Goal: Task Accomplishment & Management: Use online tool/utility

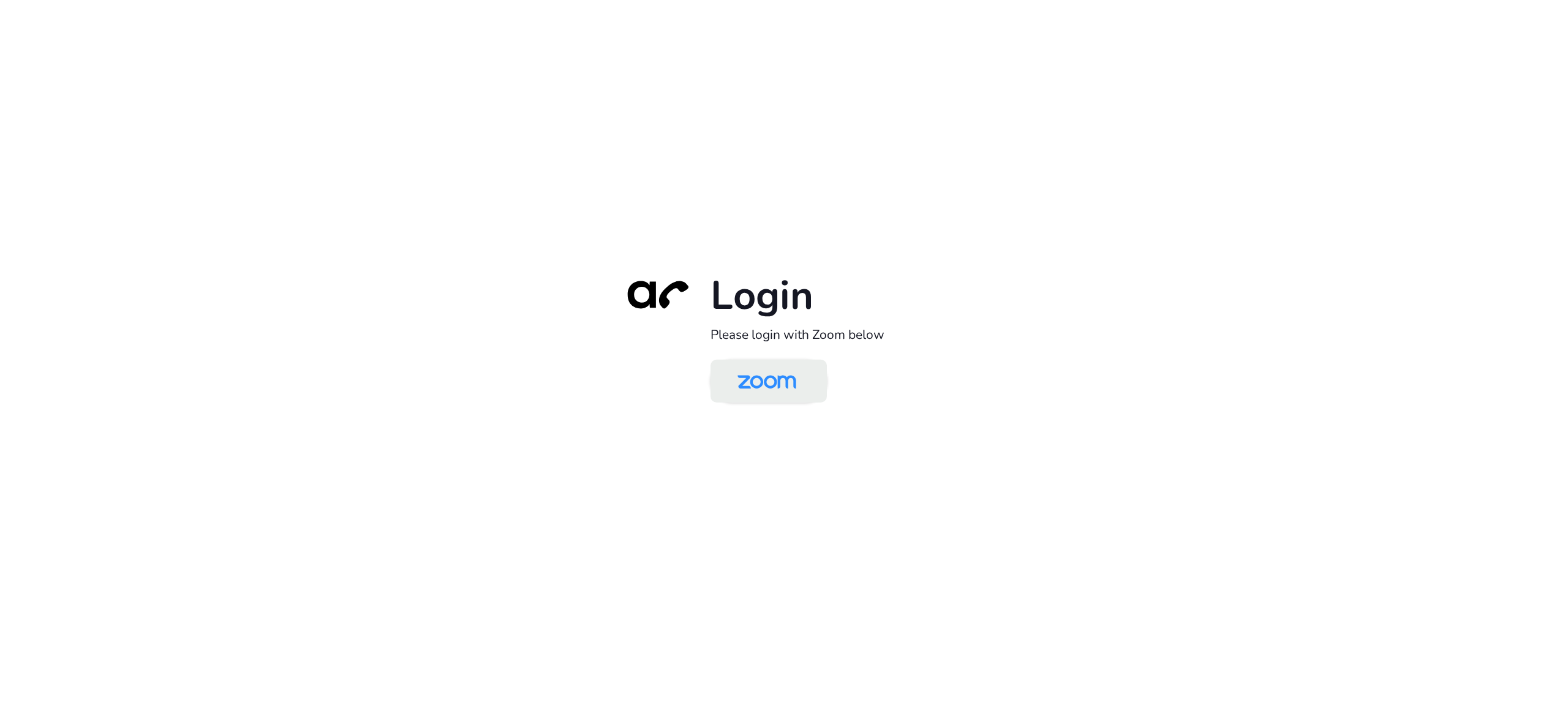
click at [778, 384] on img at bounding box center [766, 381] width 84 height 40
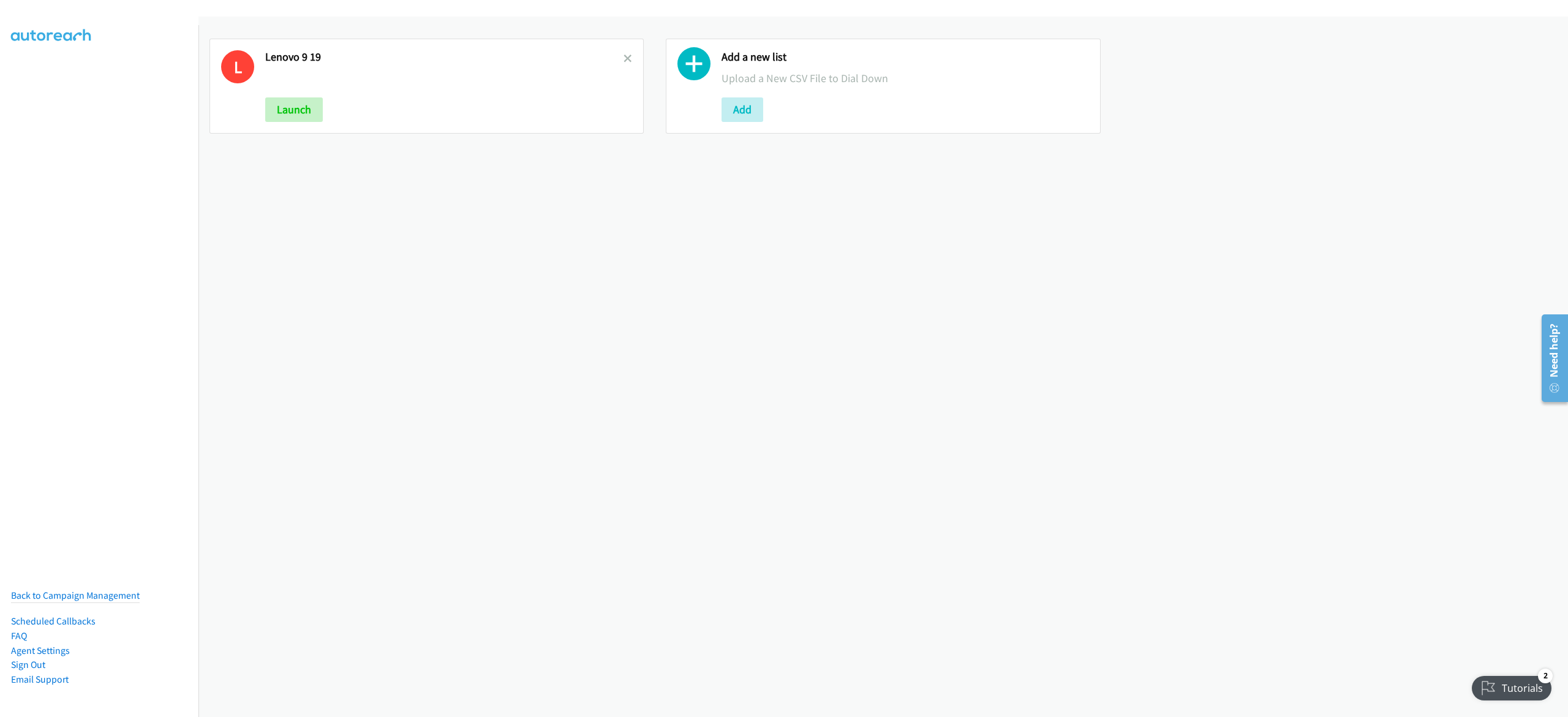
drag, startPoint x: 621, startPoint y: 56, endPoint x: 636, endPoint y: 65, distance: 17.5
click at [623, 55] on icon at bounding box center [627, 58] width 8 height 8
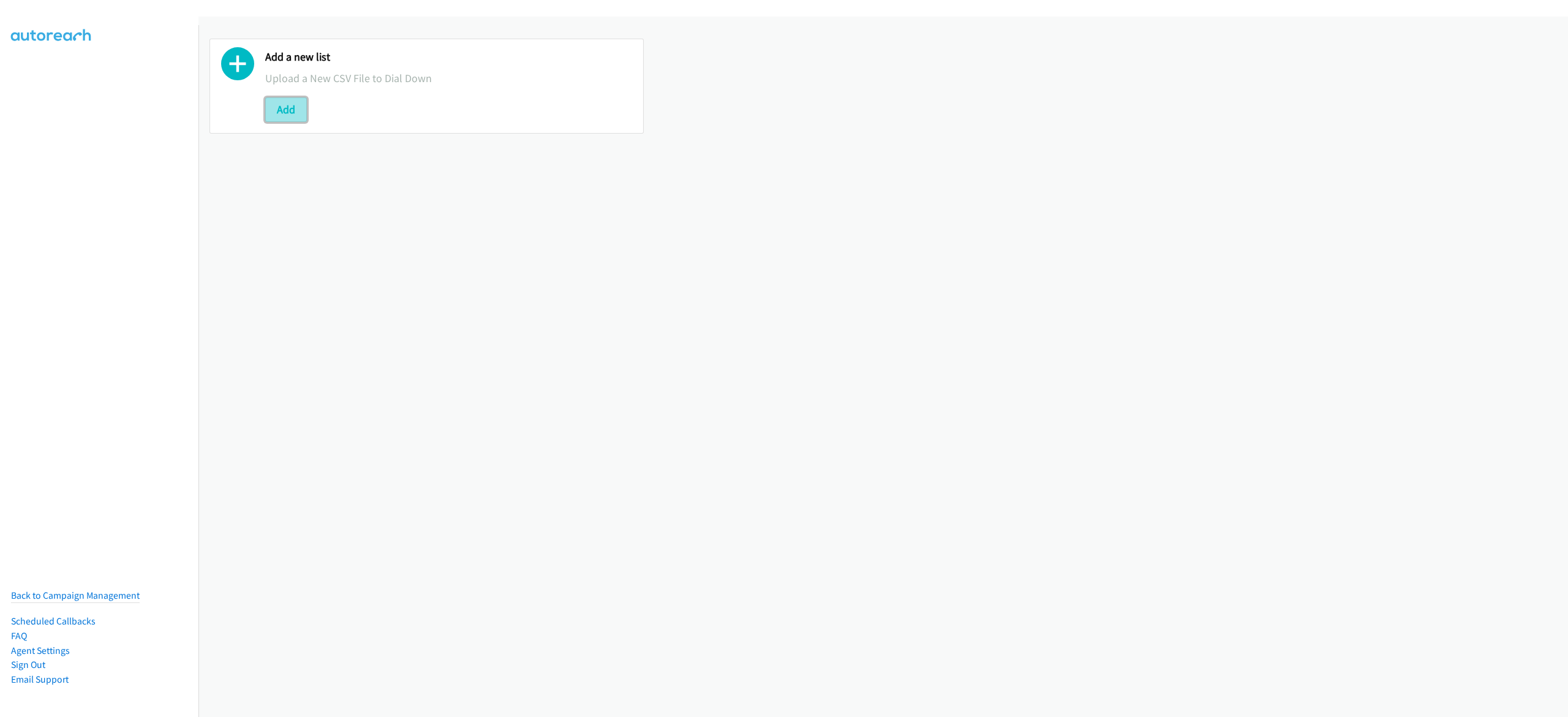
click at [289, 110] on button "Add" at bounding box center [286, 109] width 42 height 24
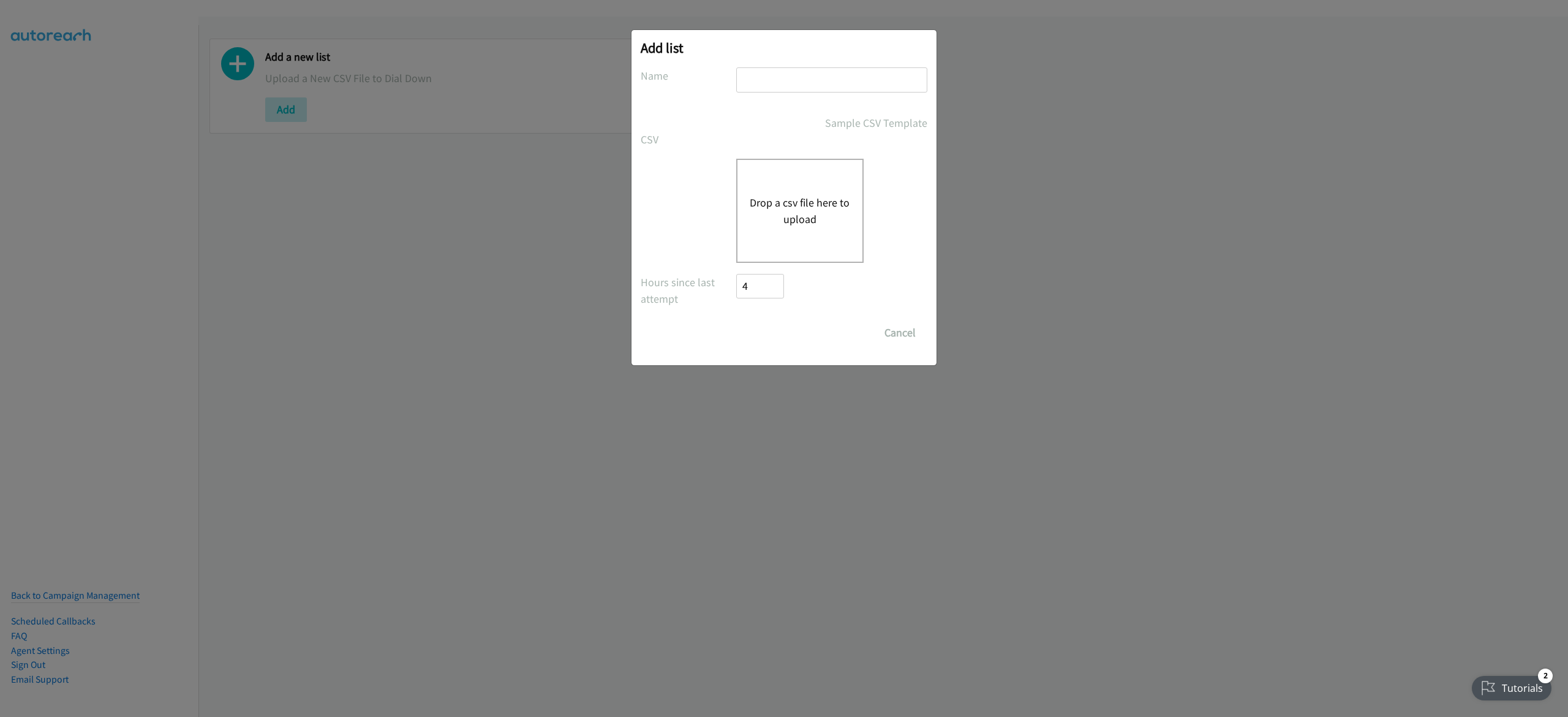
click at [777, 91] on input "text" at bounding box center [832, 80] width 191 height 25
type input "lenovo 9-22"
click at [800, 218] on button "Drop a csv file here to upload" at bounding box center [800, 211] width 100 height 33
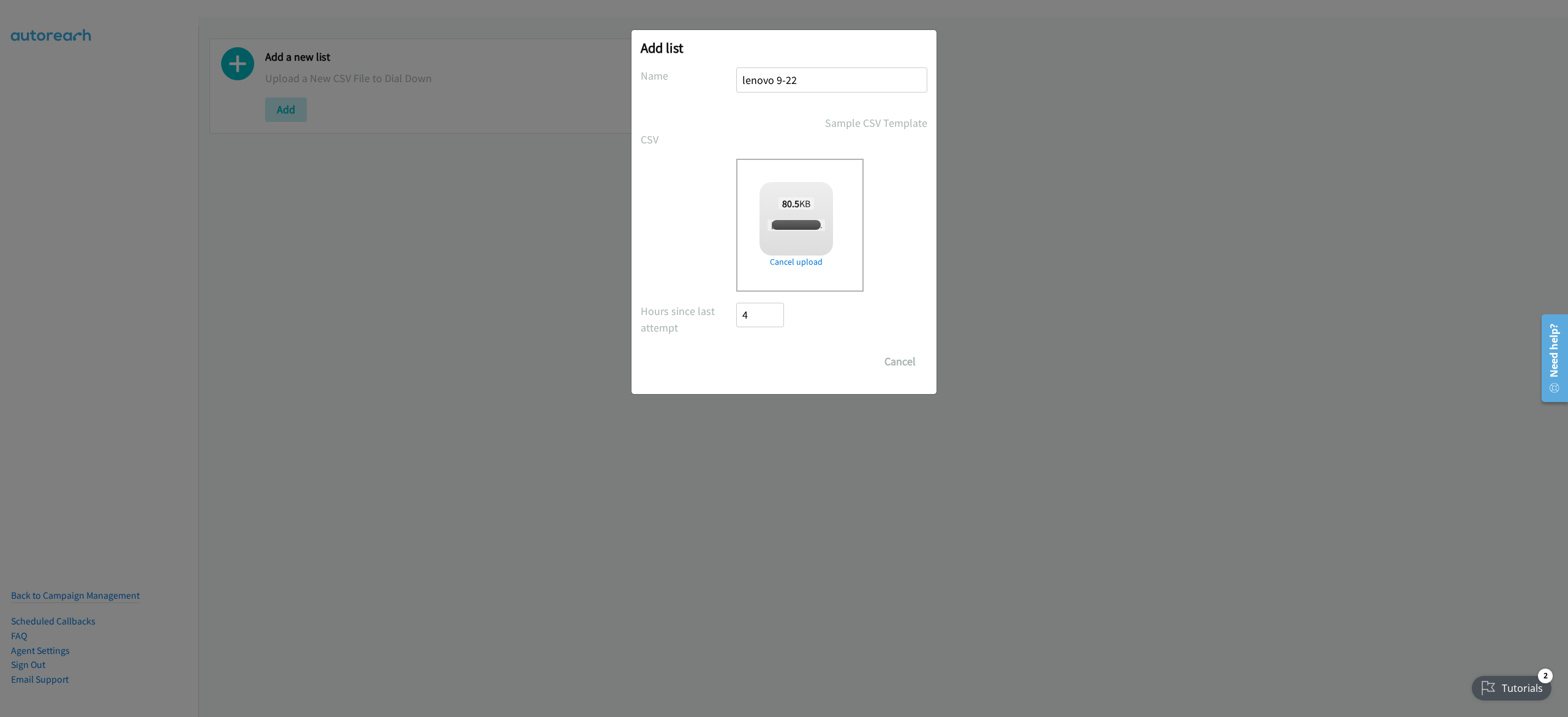
checkbox input "true"
click at [768, 351] on input "Save List" at bounding box center [768, 362] width 64 height 24
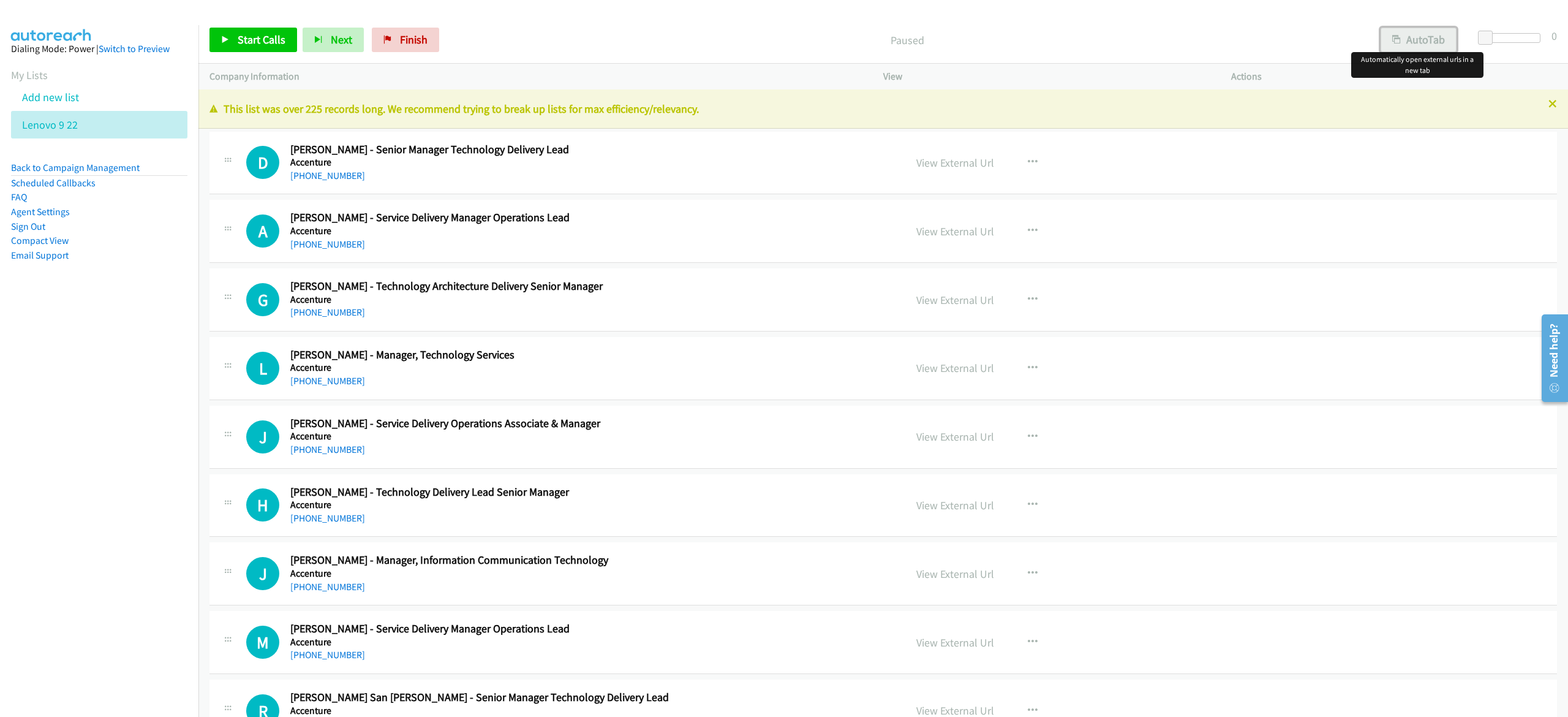
click at [1432, 38] on button "AutoTab" at bounding box center [1419, 40] width 76 height 24
click at [283, 37] on span "Start Calls" at bounding box center [261, 39] width 48 height 14
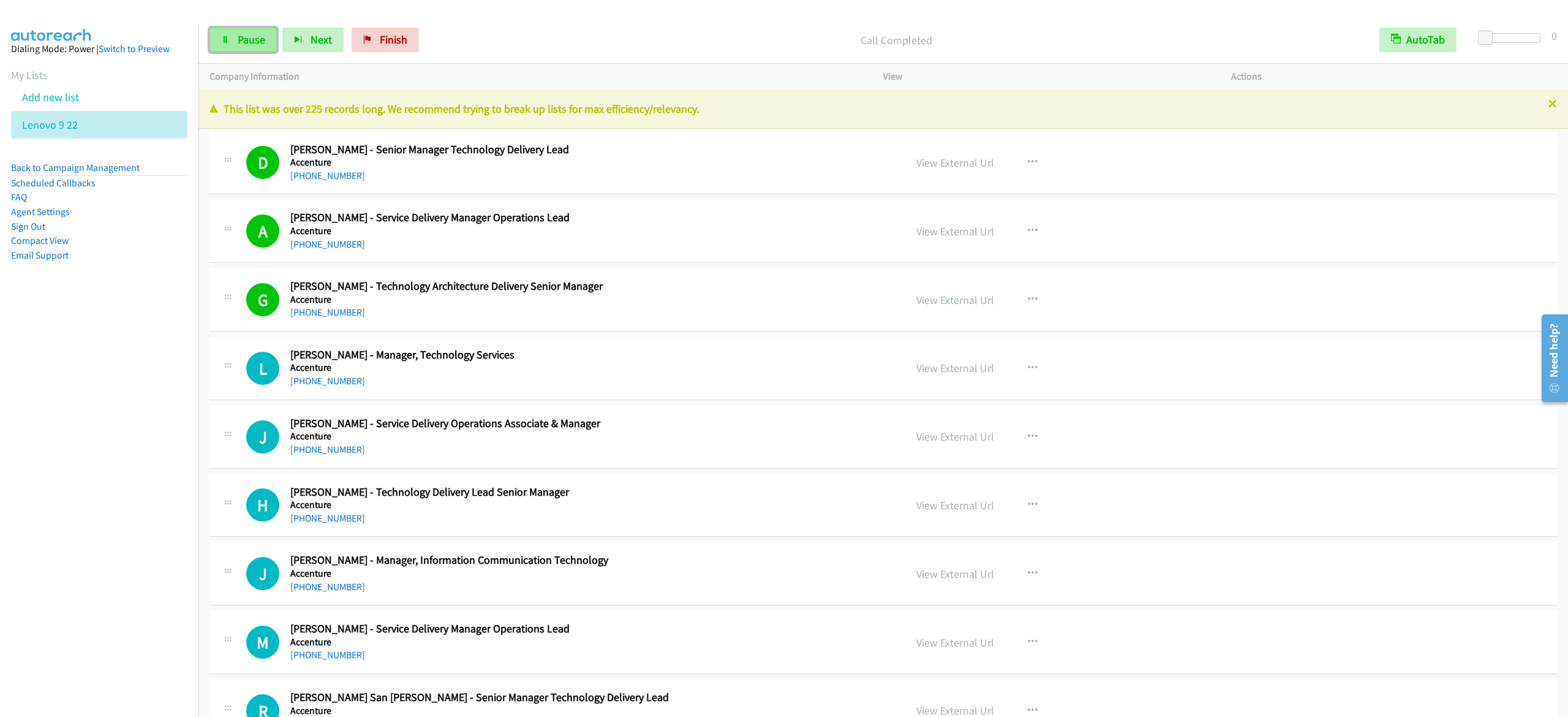
click at [239, 37] on span "Pause" at bounding box center [251, 39] width 28 height 14
click at [241, 32] on link "Start Calls" at bounding box center [253, 40] width 87 height 24
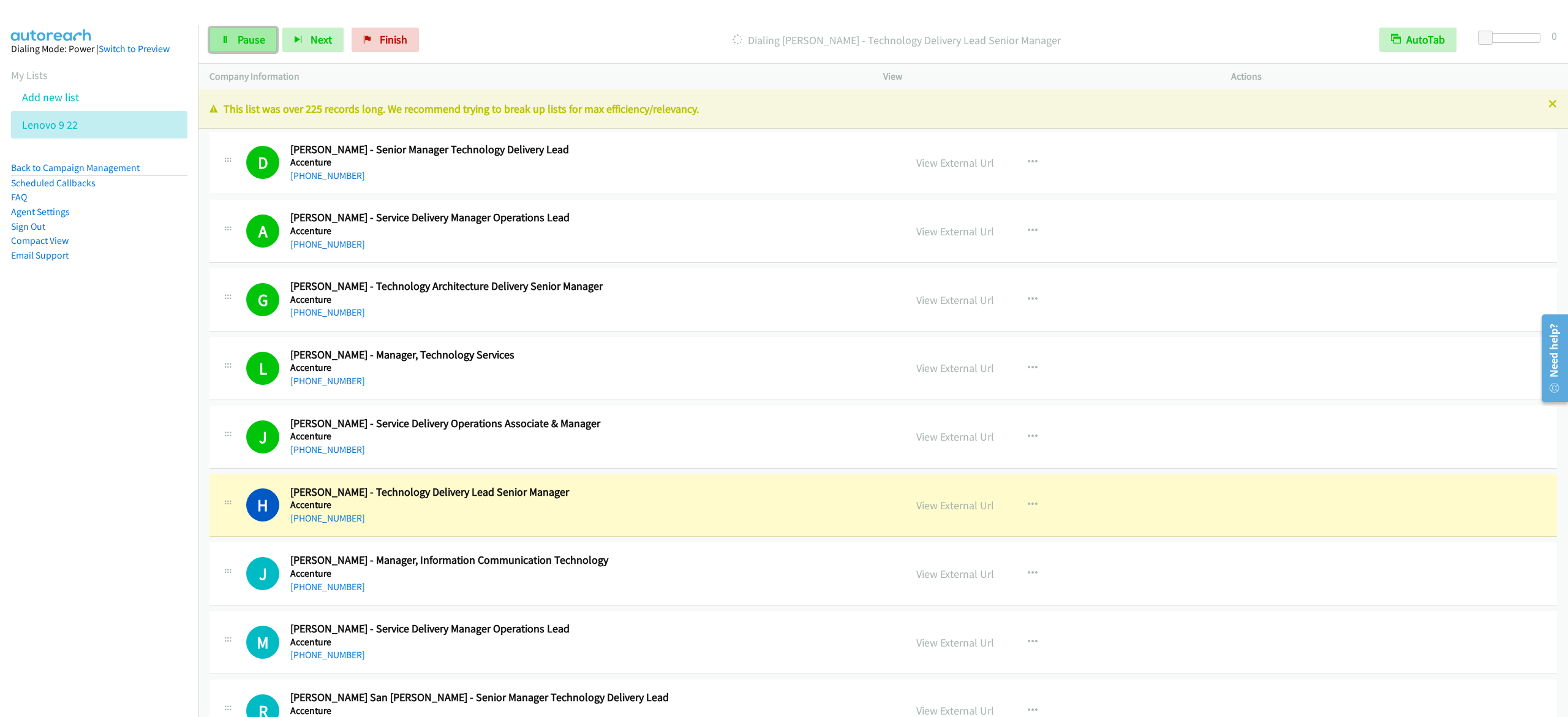
click at [233, 38] on link "Pause" at bounding box center [243, 40] width 68 height 24
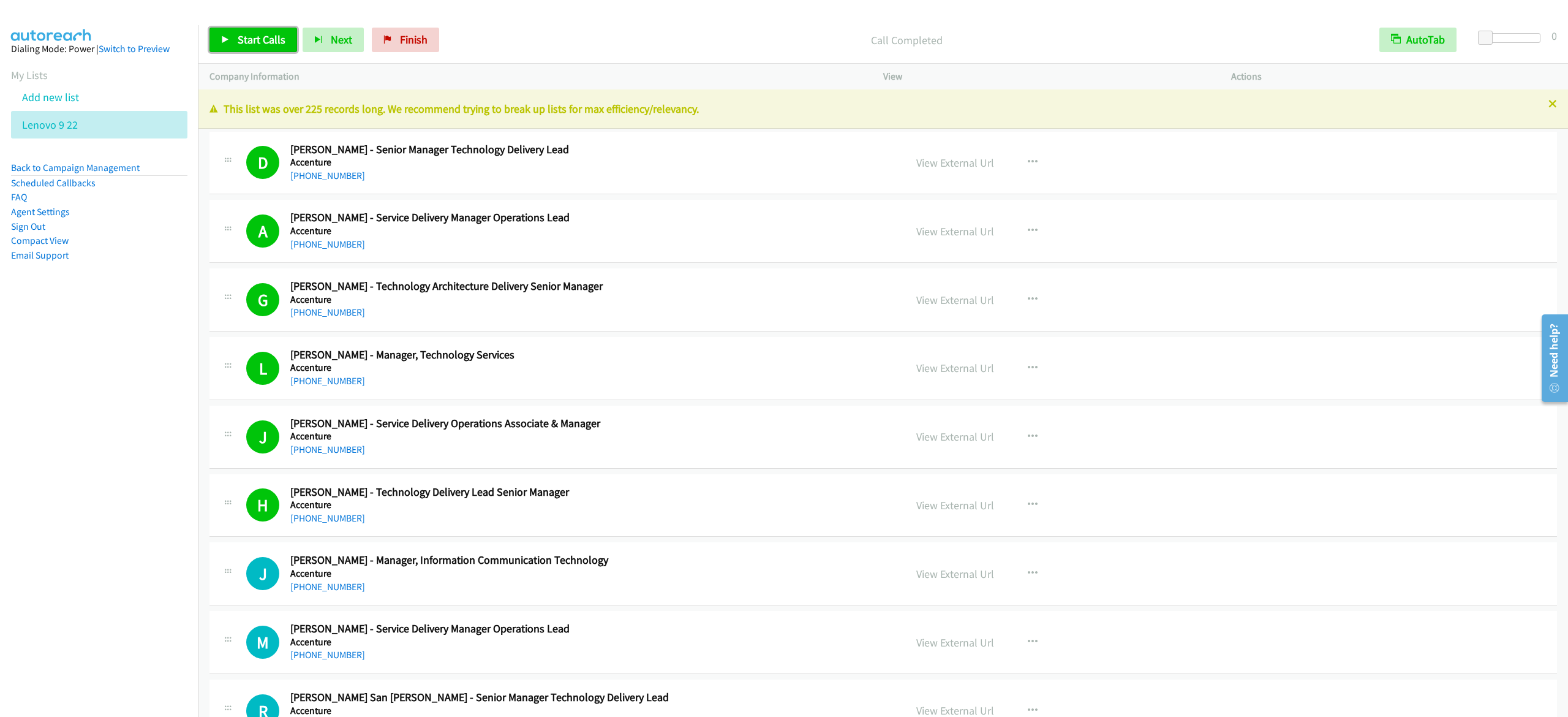
click at [250, 41] on span "Start Calls" at bounding box center [261, 39] width 48 height 14
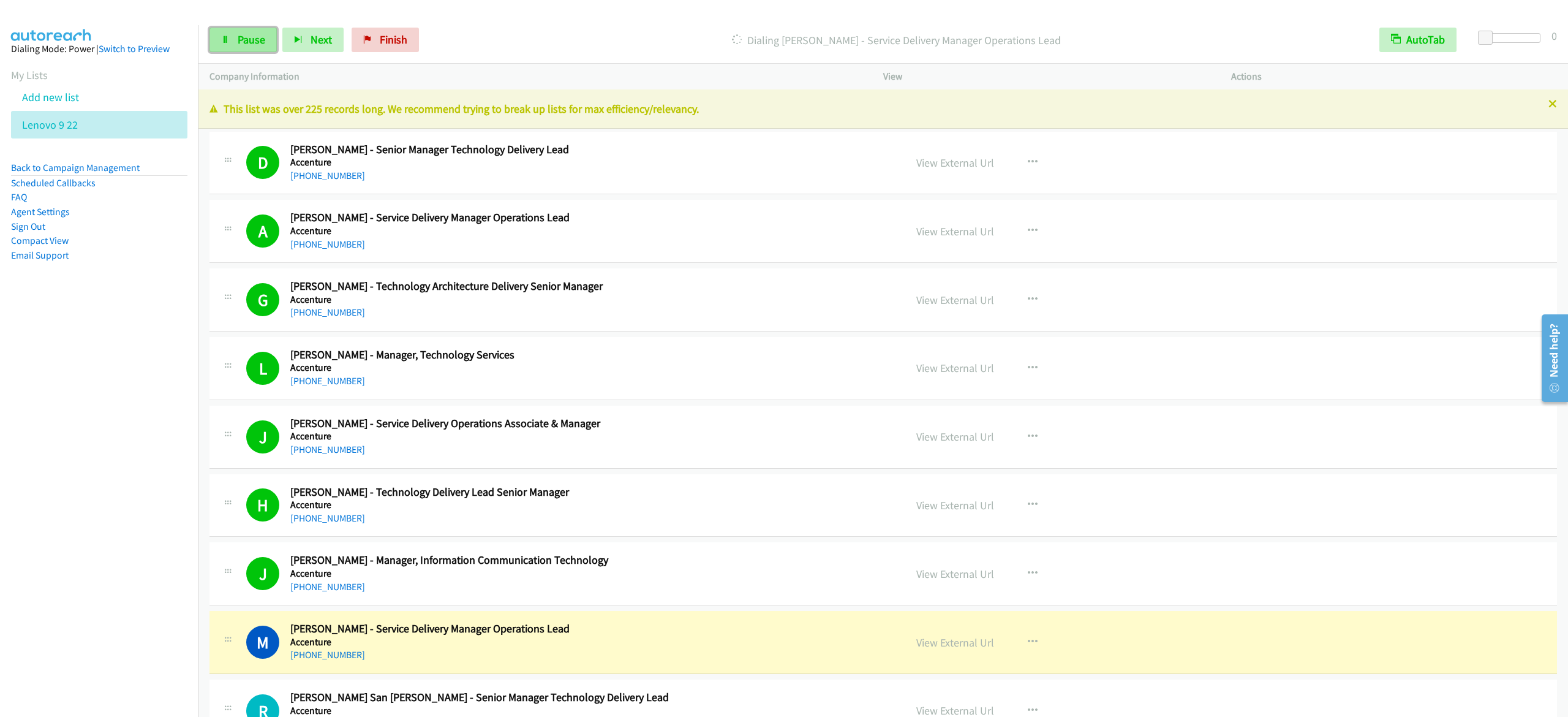
click at [237, 38] on span "Pause" at bounding box center [251, 39] width 28 height 14
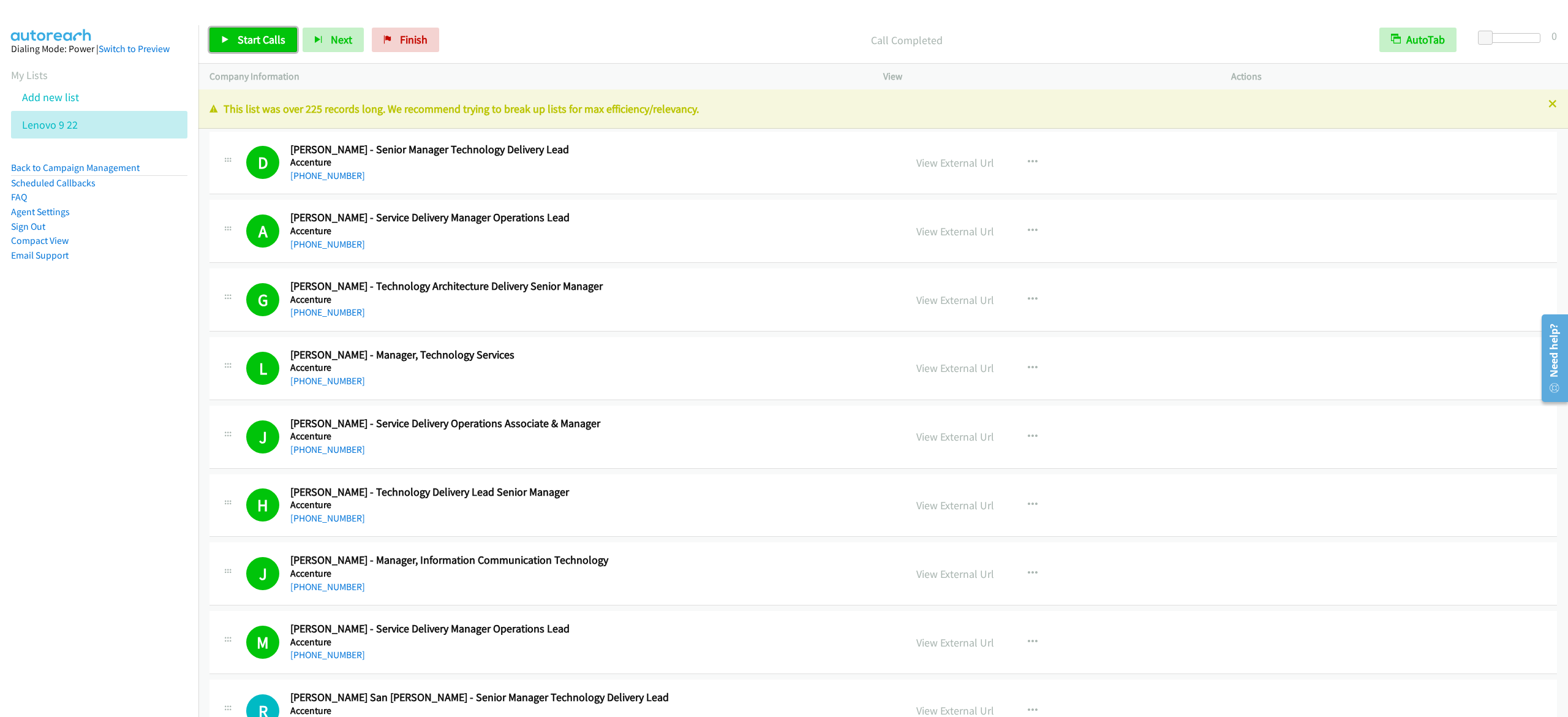
click at [260, 41] on span "Start Calls" at bounding box center [261, 39] width 48 height 14
click at [258, 39] on span "Pause" at bounding box center [251, 39] width 28 height 14
click at [270, 48] on link "Start Calls" at bounding box center [253, 40] width 87 height 24
click at [238, 41] on span "Pause" at bounding box center [251, 39] width 28 height 14
click at [270, 44] on span "Start Calls" at bounding box center [261, 39] width 48 height 14
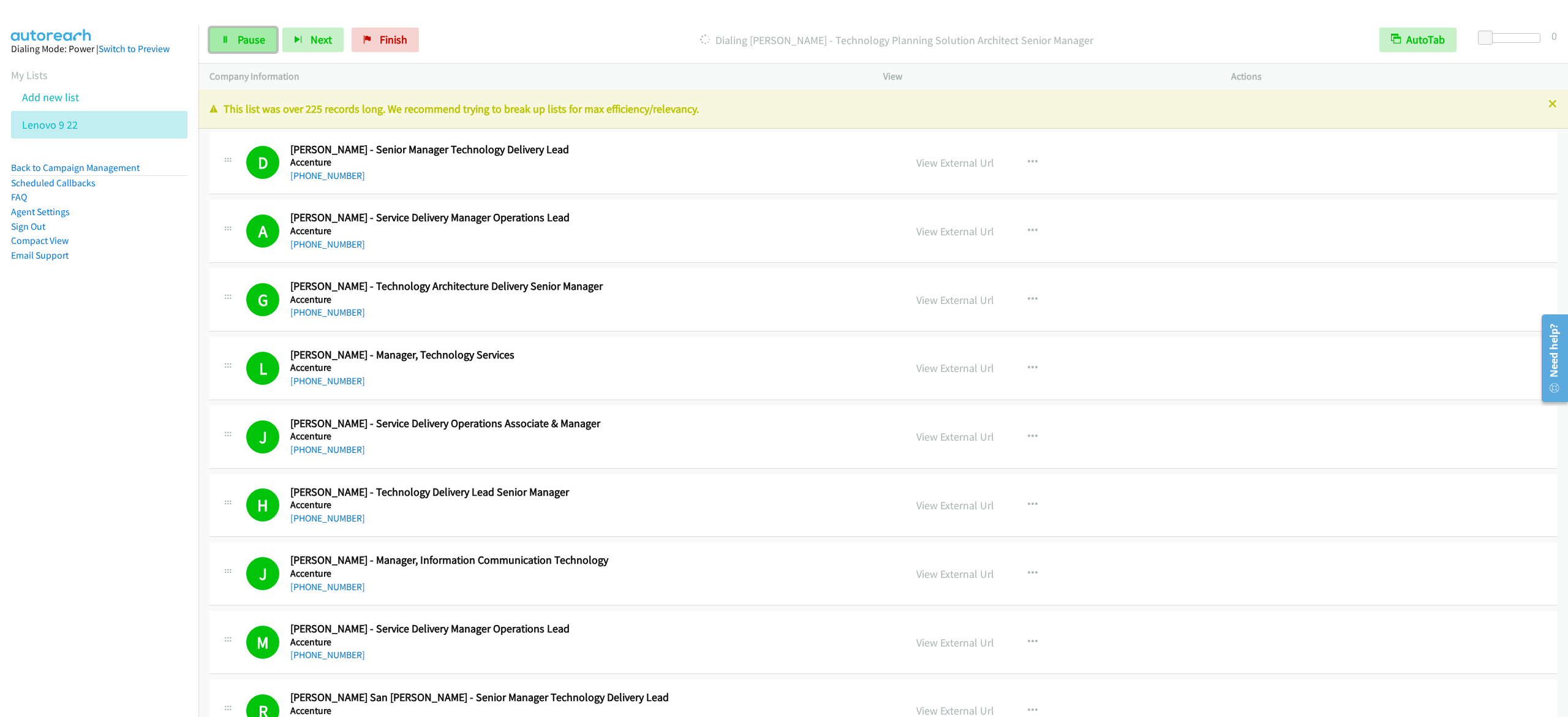
click at [260, 32] on link "Pause" at bounding box center [243, 40] width 68 height 24
click at [249, 46] on link "Start Calls" at bounding box center [253, 40] width 87 height 24
click at [259, 41] on span "Pause" at bounding box center [251, 39] width 28 height 14
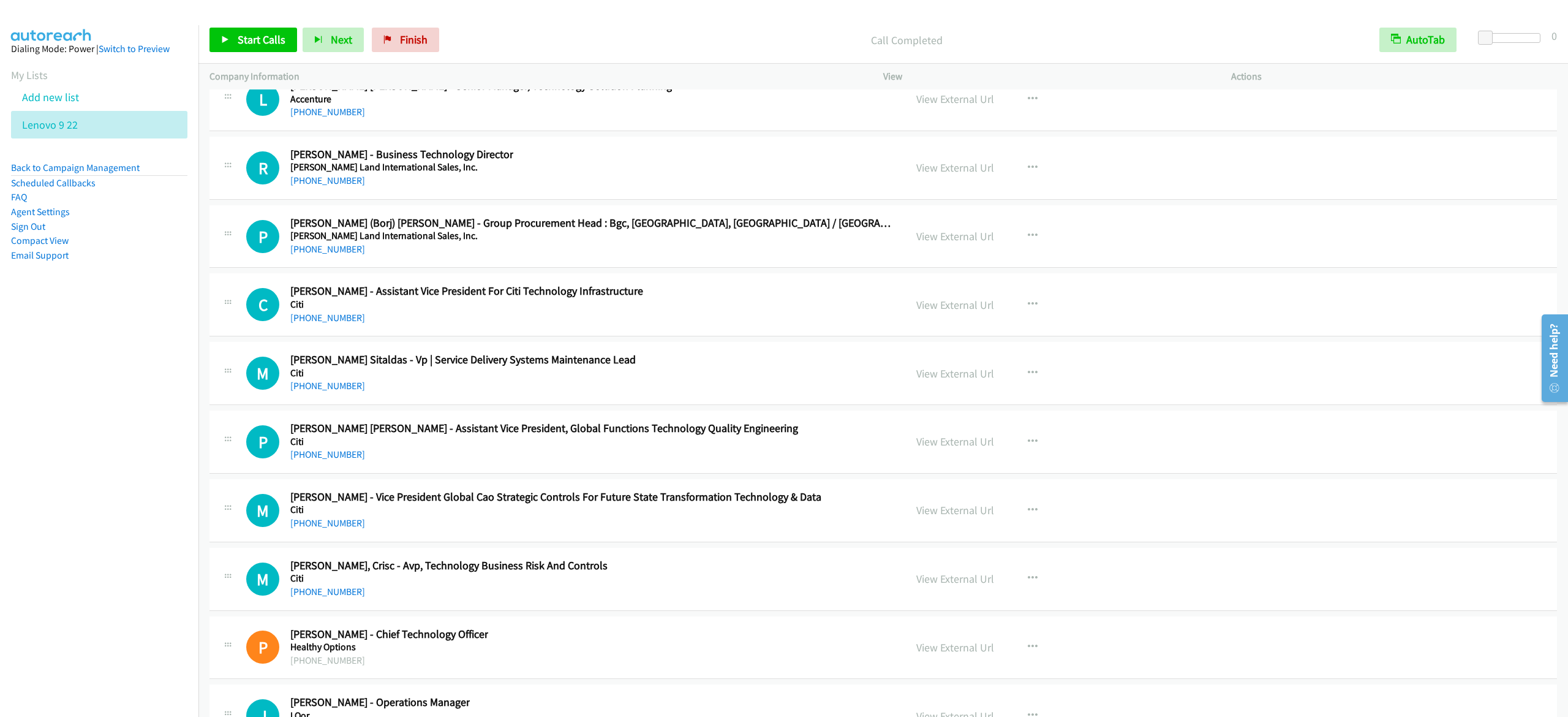
scroll to position [20219, 0]
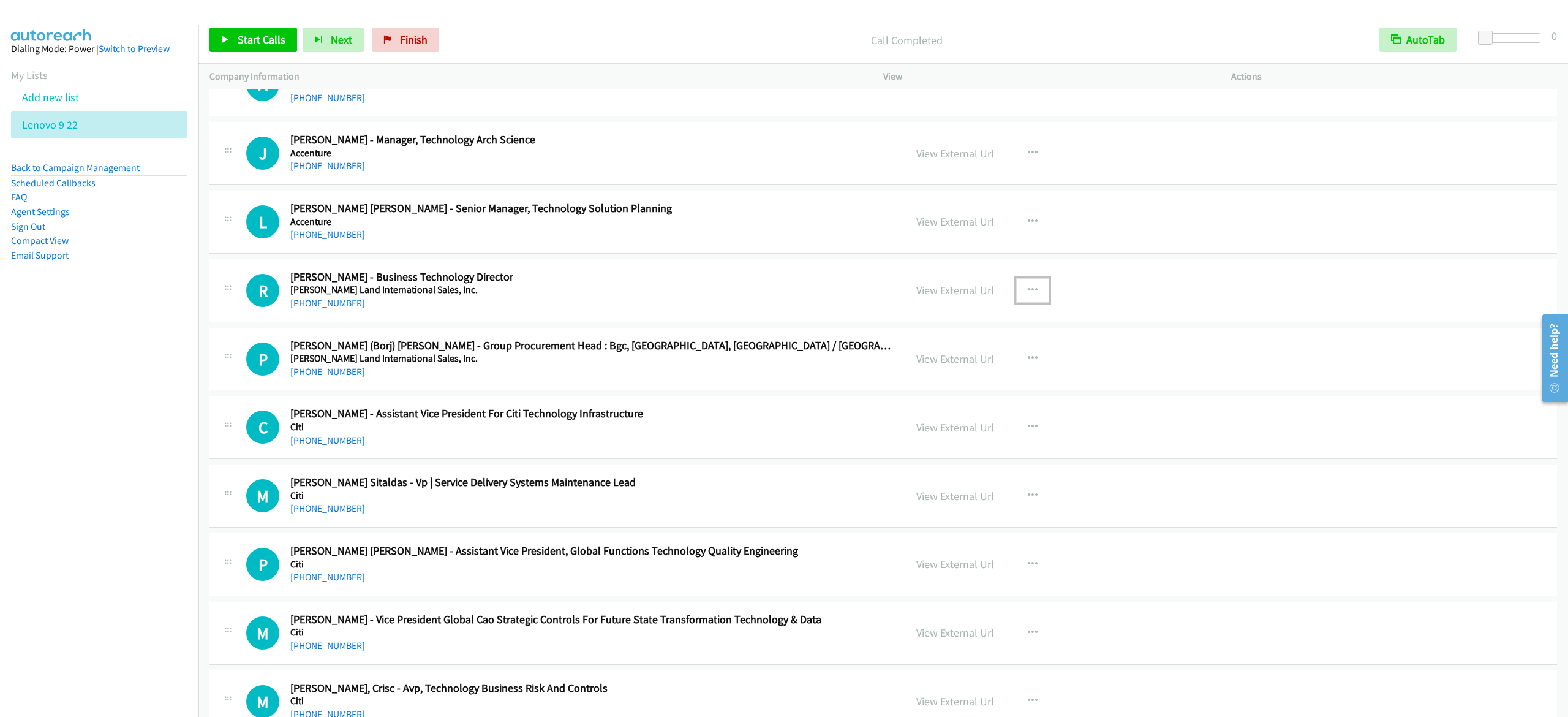
click at [1027, 295] on icon "button" at bounding box center [1032, 290] width 10 height 10
click at [1001, 382] on link "Start Calls Here" at bounding box center [967, 370] width 163 height 24
click at [253, 41] on span "Start Calls" at bounding box center [261, 39] width 48 height 14
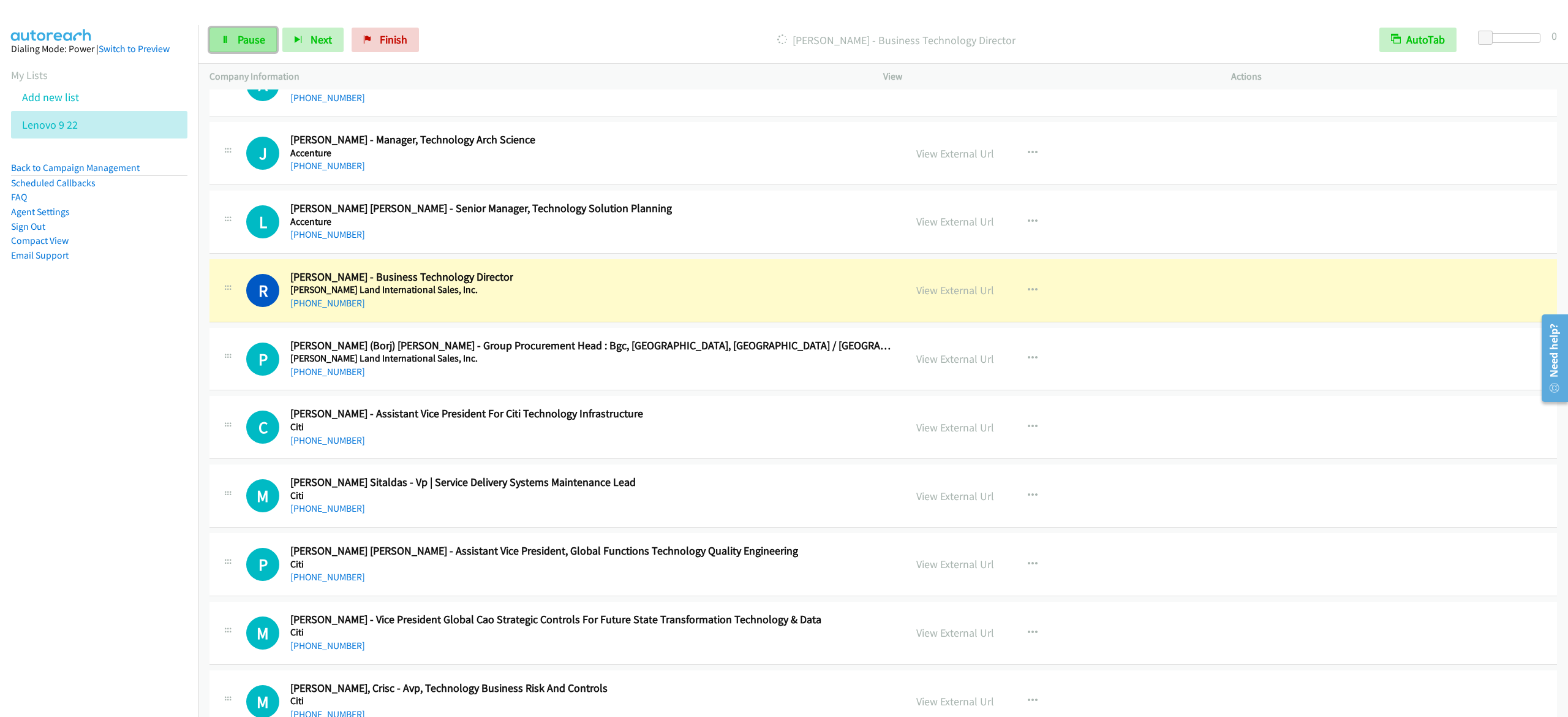
click at [249, 33] on span "Pause" at bounding box center [251, 39] width 28 height 14
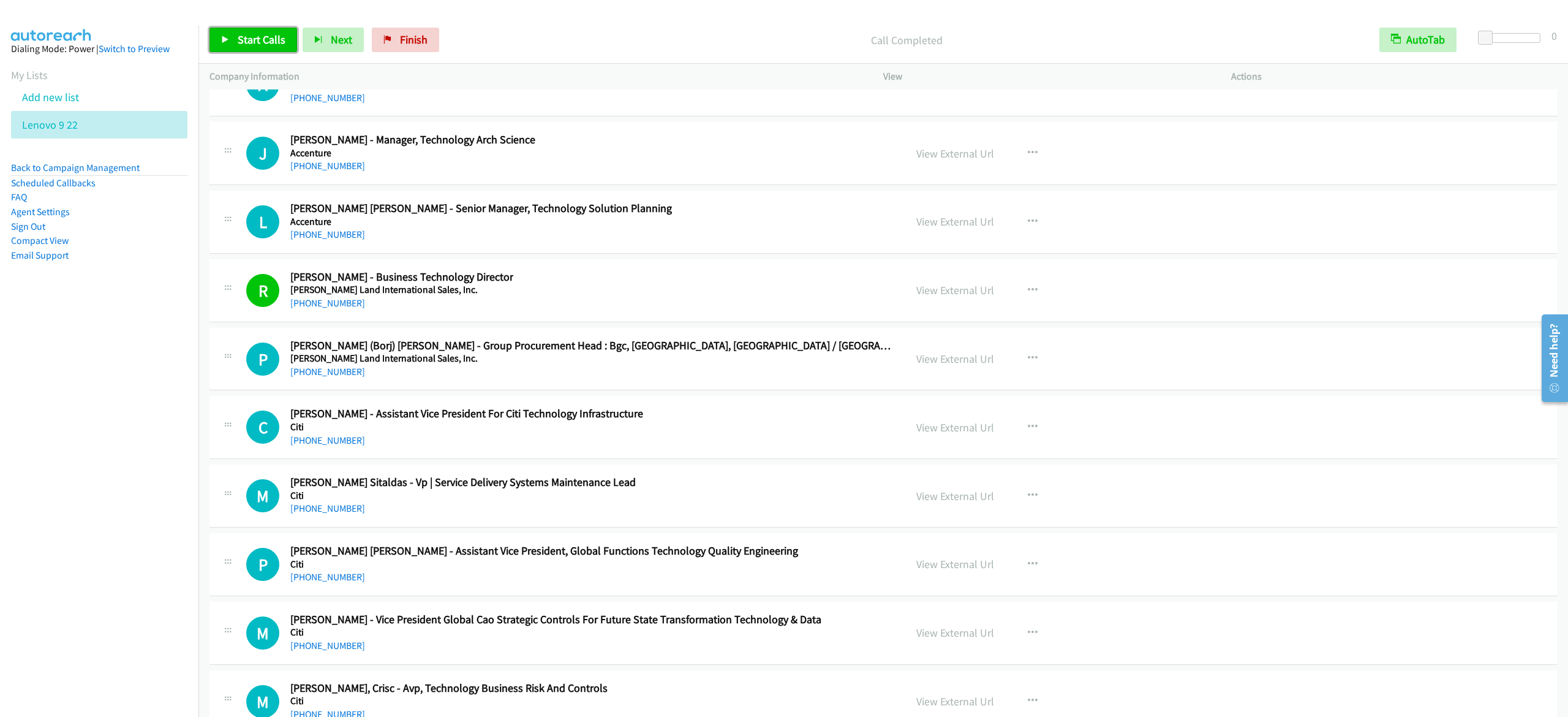
click at [241, 26] on div "Start Calls Pause Next Finish Call Completed AutoTab AutoTab 0" at bounding box center [883, 40] width 1370 height 47
click at [232, 33] on link "Start Calls" at bounding box center [253, 40] width 87 height 24
click at [232, 33] on div "Start Calls Pause Next Finish" at bounding box center [327, 40] width 236 height 24
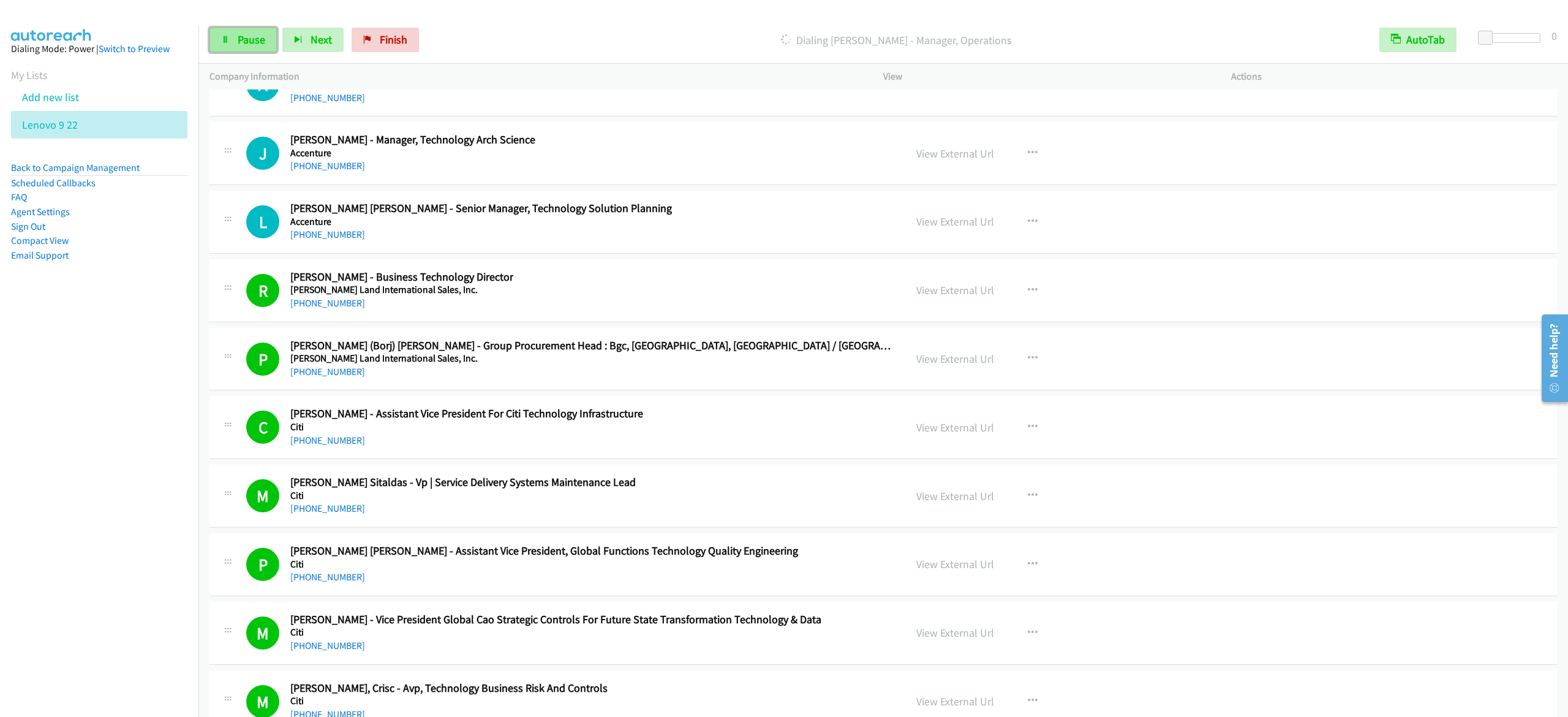
click at [234, 39] on link "Pause" at bounding box center [243, 40] width 68 height 24
click at [248, 37] on span "Start Calls" at bounding box center [261, 39] width 48 height 14
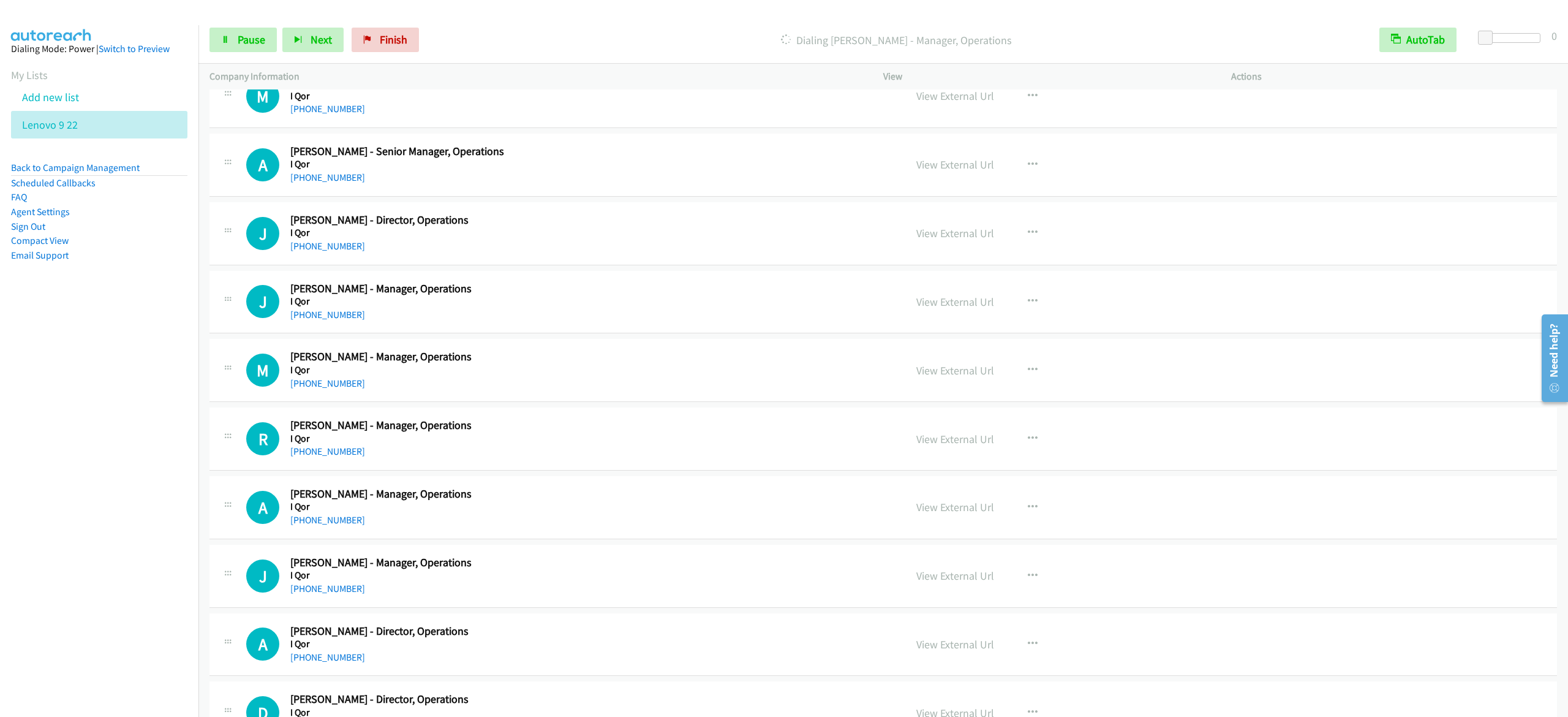
scroll to position [23038, 0]
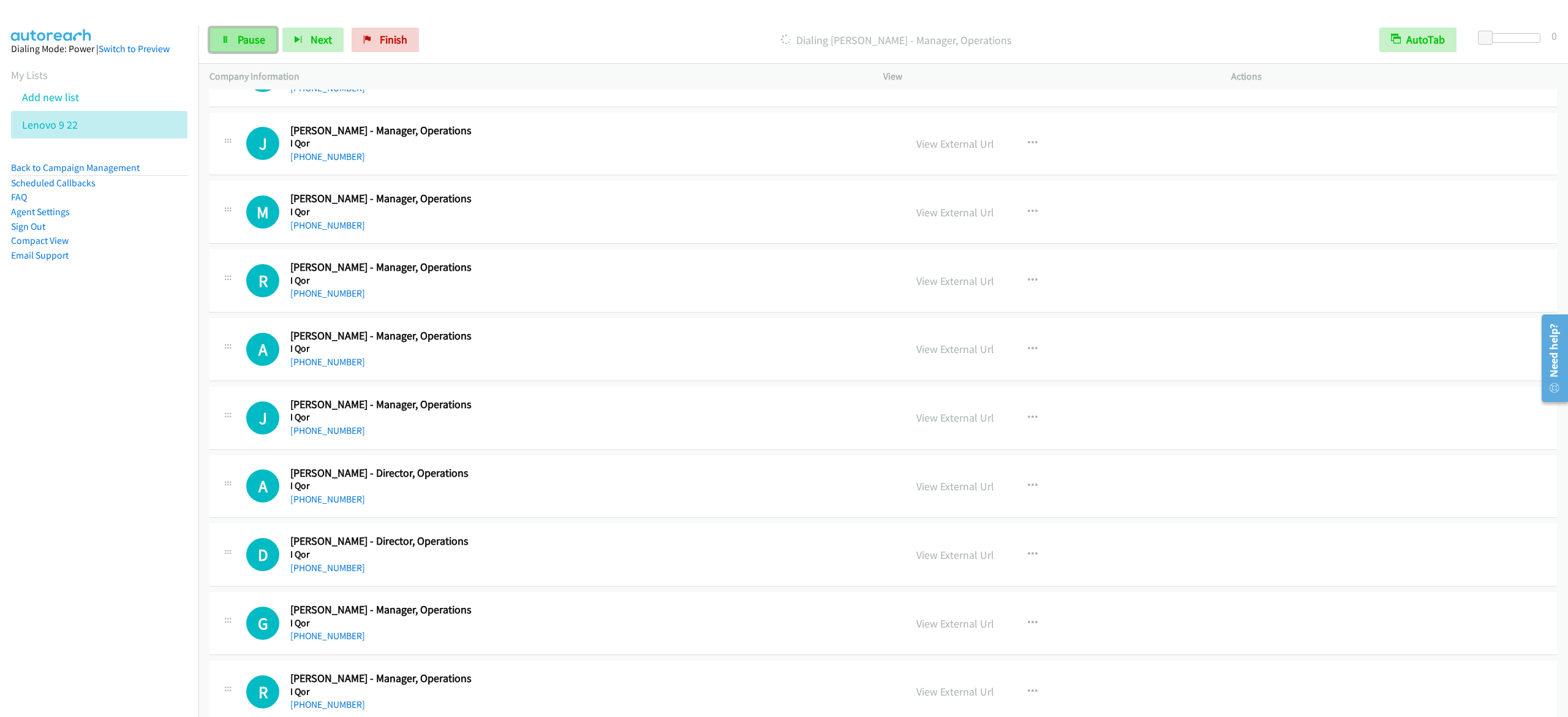
click at [263, 32] on link "Pause" at bounding box center [243, 40] width 68 height 24
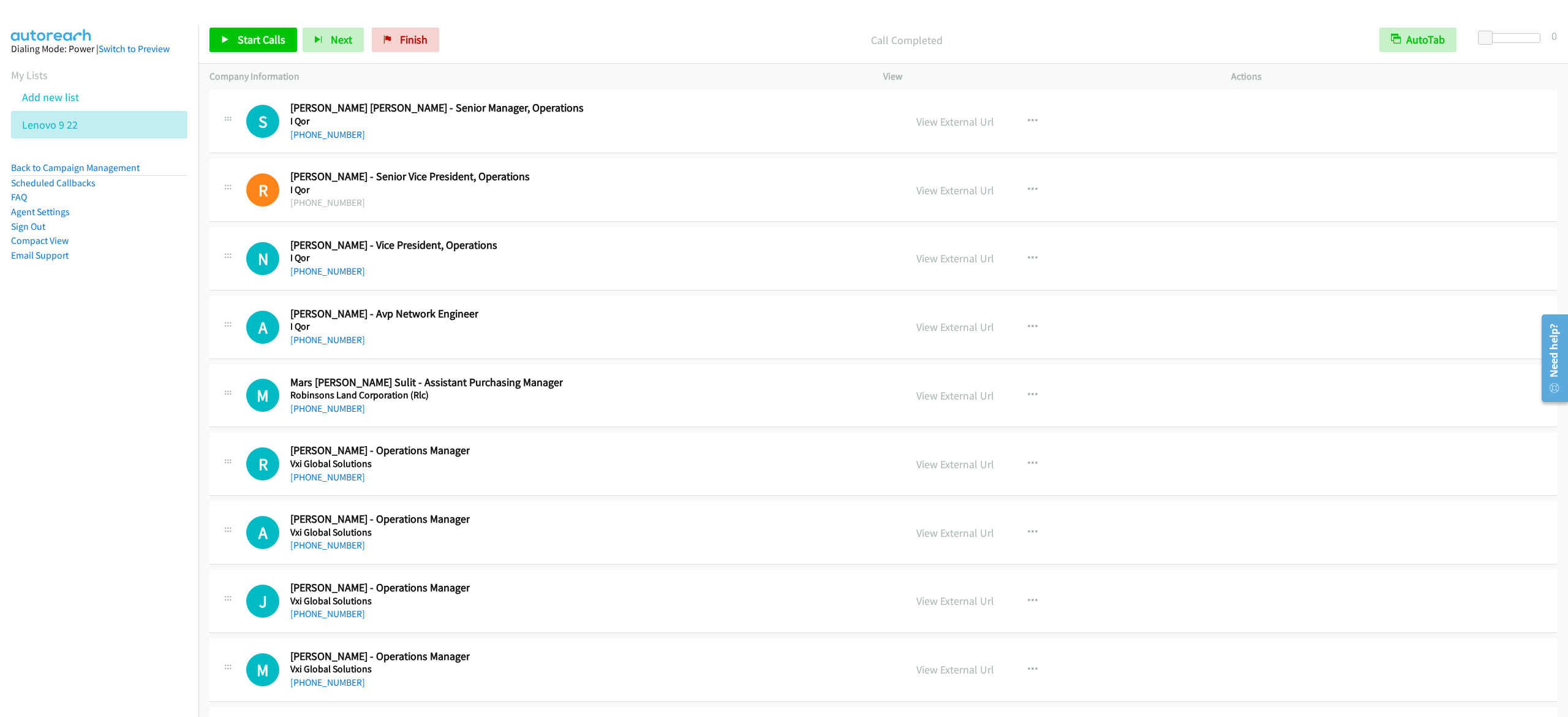
scroll to position [24263, 0]
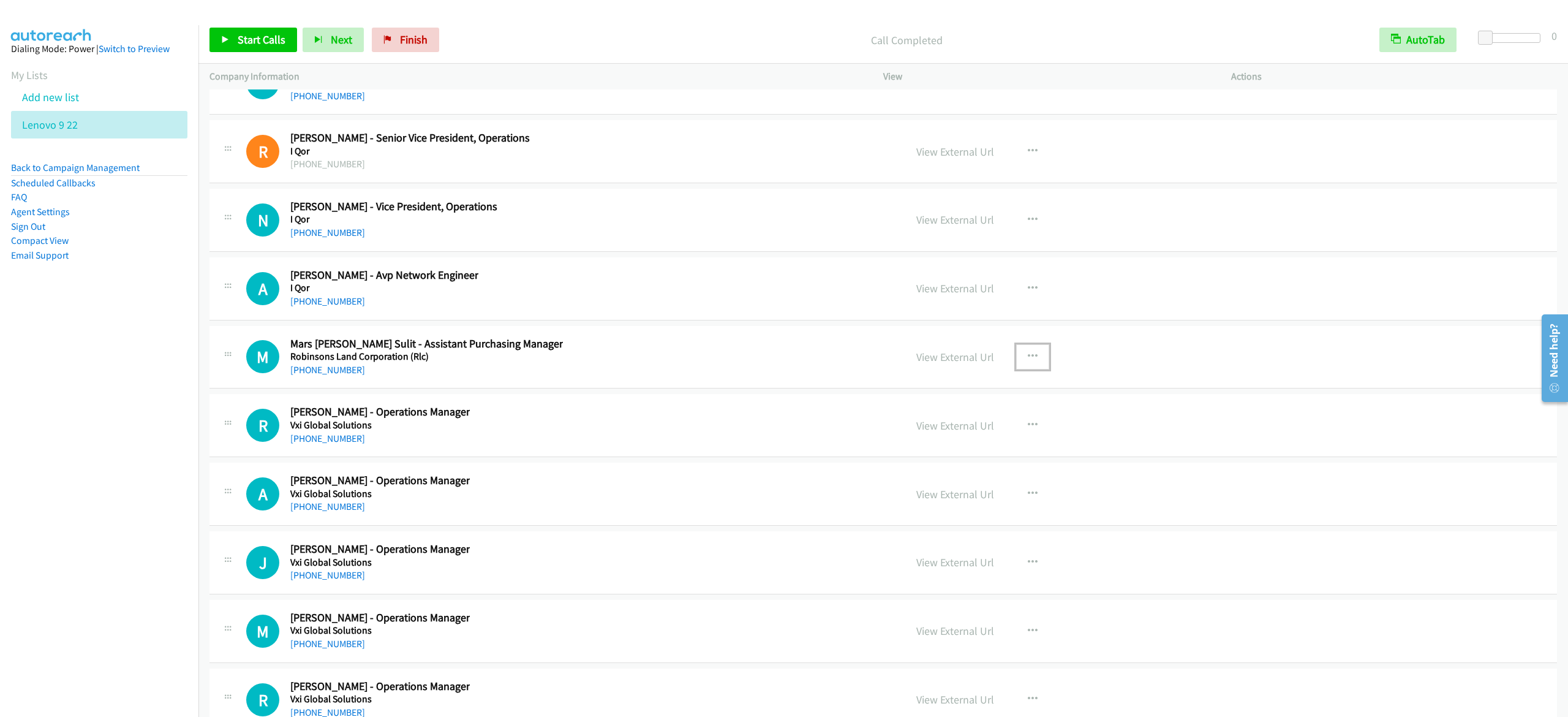
click at [1027, 362] on icon "button" at bounding box center [1032, 356] width 10 height 10
click at [965, 449] on link "Start Calls Here" at bounding box center [967, 437] width 163 height 24
click at [283, 48] on link "Start Calls" at bounding box center [253, 40] width 87 height 24
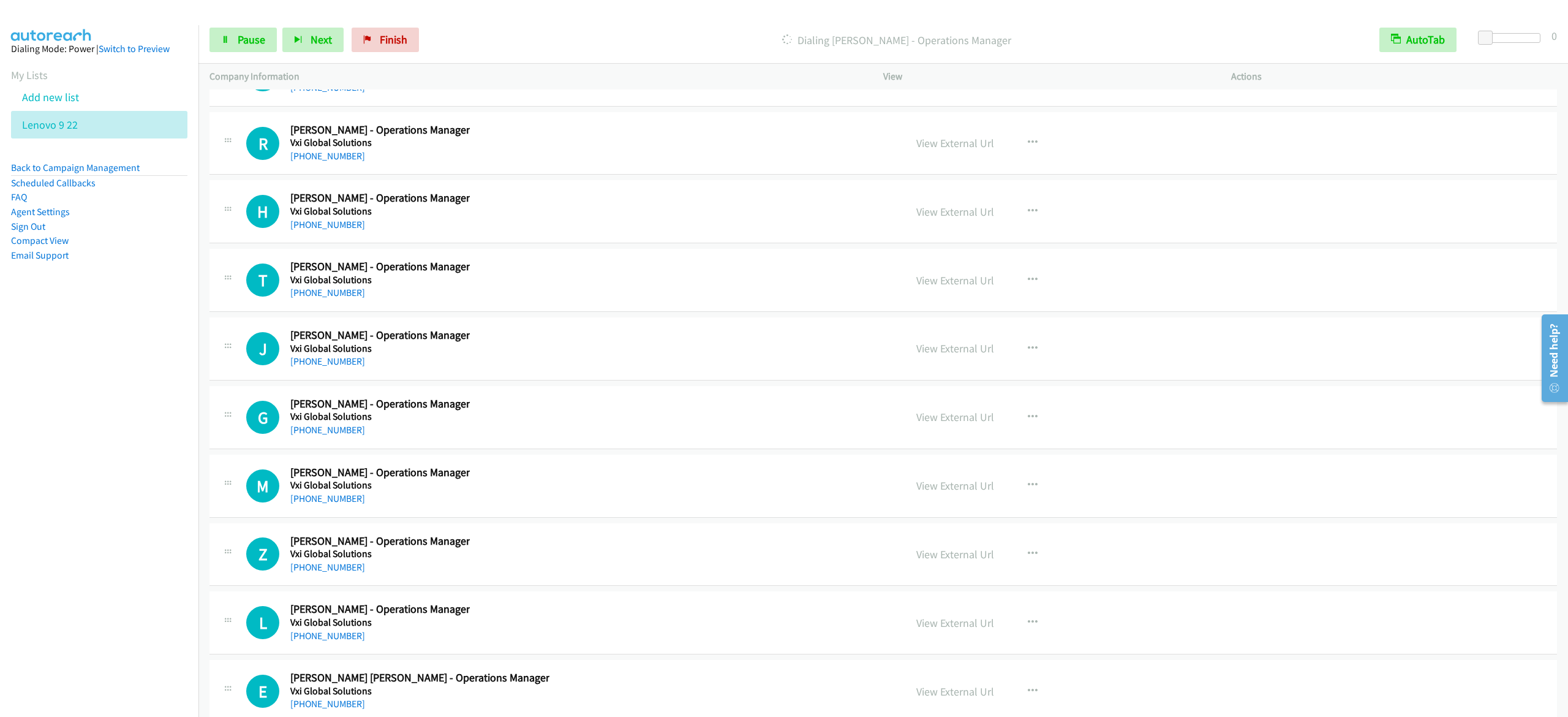
scroll to position [24876, 0]
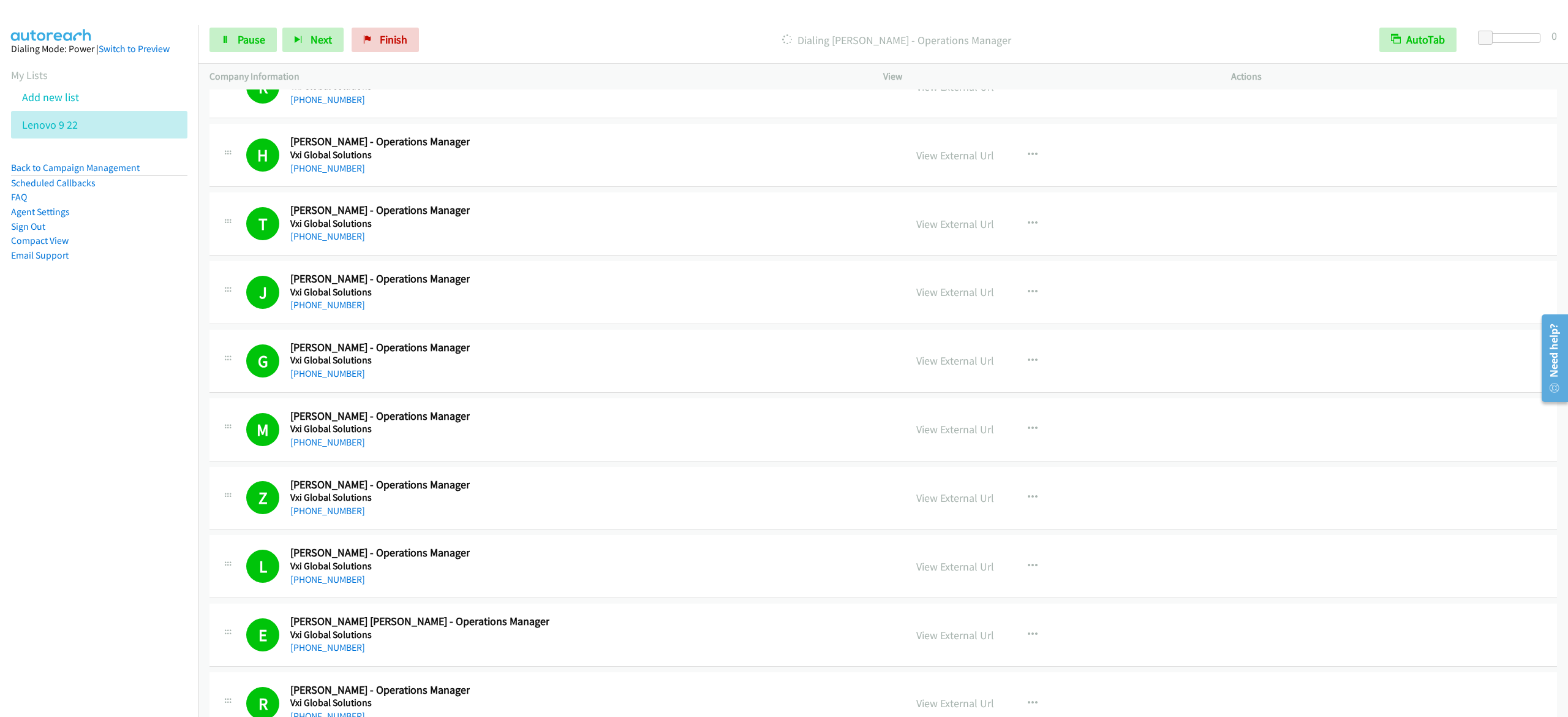
click at [244, 53] on div "Start Calls Pause Next Finish Dialing [PERSON_NAME] - Operations Manager AutoTa…" at bounding box center [883, 40] width 1370 height 47
click at [262, 35] on span "Pause" at bounding box center [251, 39] width 28 height 14
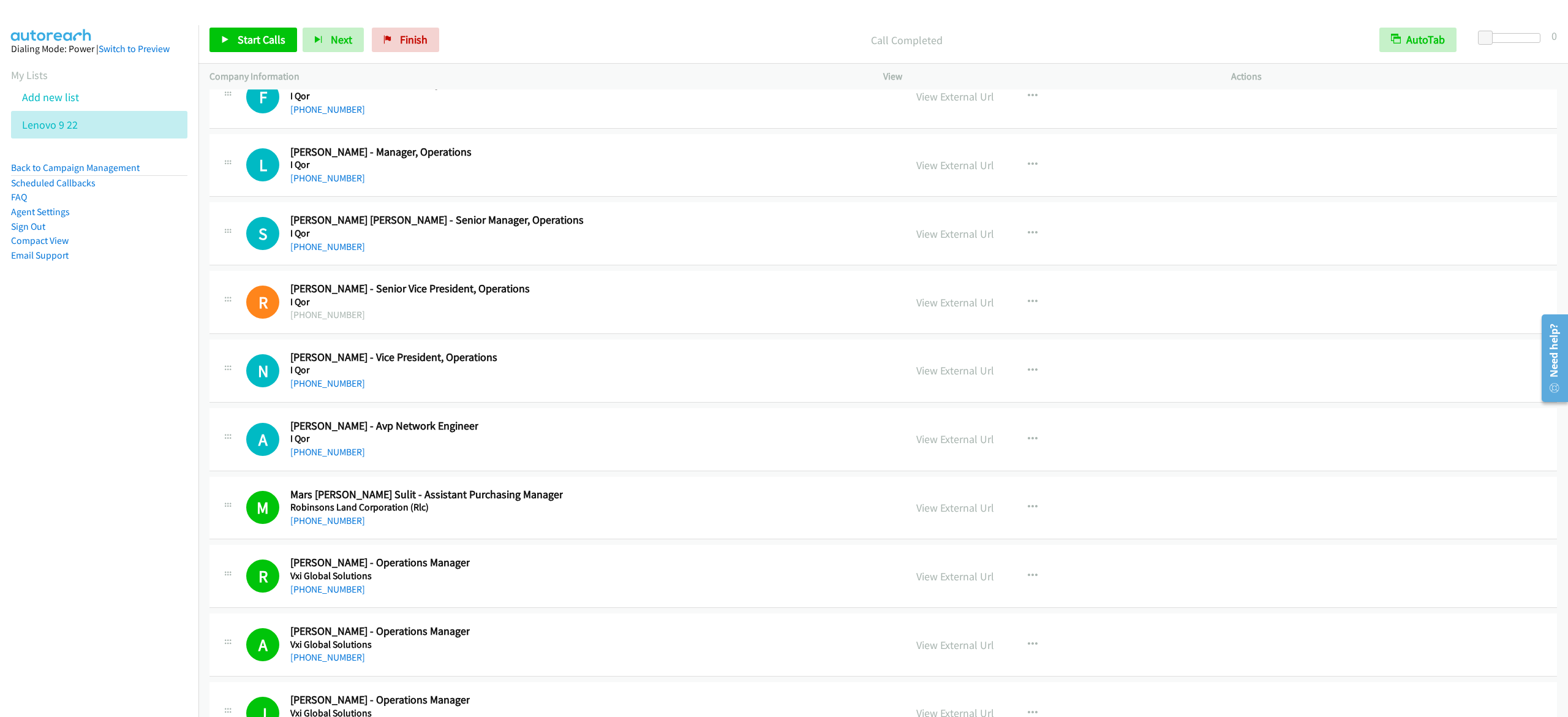
scroll to position [24205, 0]
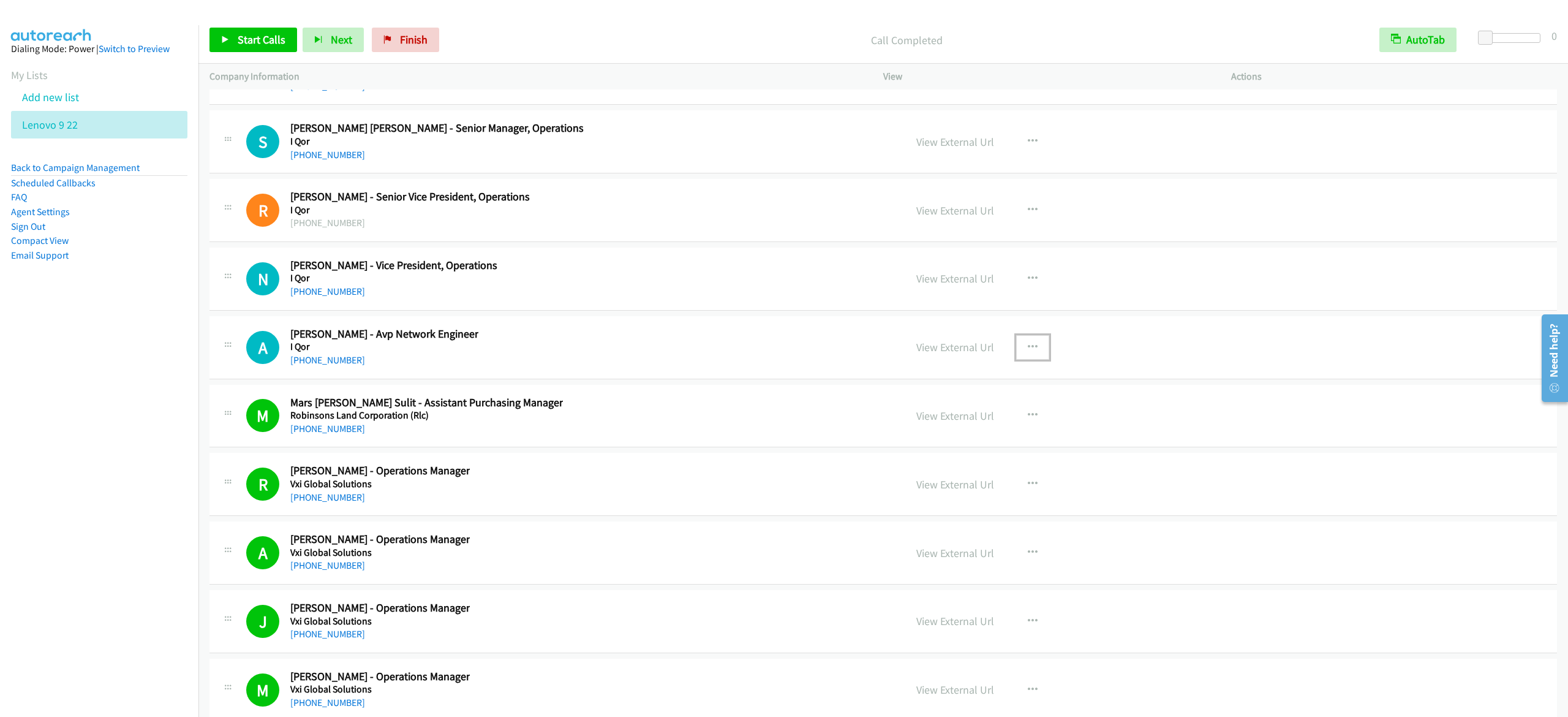
click at [1027, 352] on icon "button" at bounding box center [1032, 347] width 10 height 10
click at [959, 440] on link "Start Calls Here" at bounding box center [967, 427] width 163 height 24
click at [262, 38] on span "Start Calls" at bounding box center [261, 39] width 48 height 14
click at [234, 41] on link "Pause" at bounding box center [243, 40] width 68 height 24
click at [255, 32] on link "Start Calls" at bounding box center [253, 40] width 87 height 24
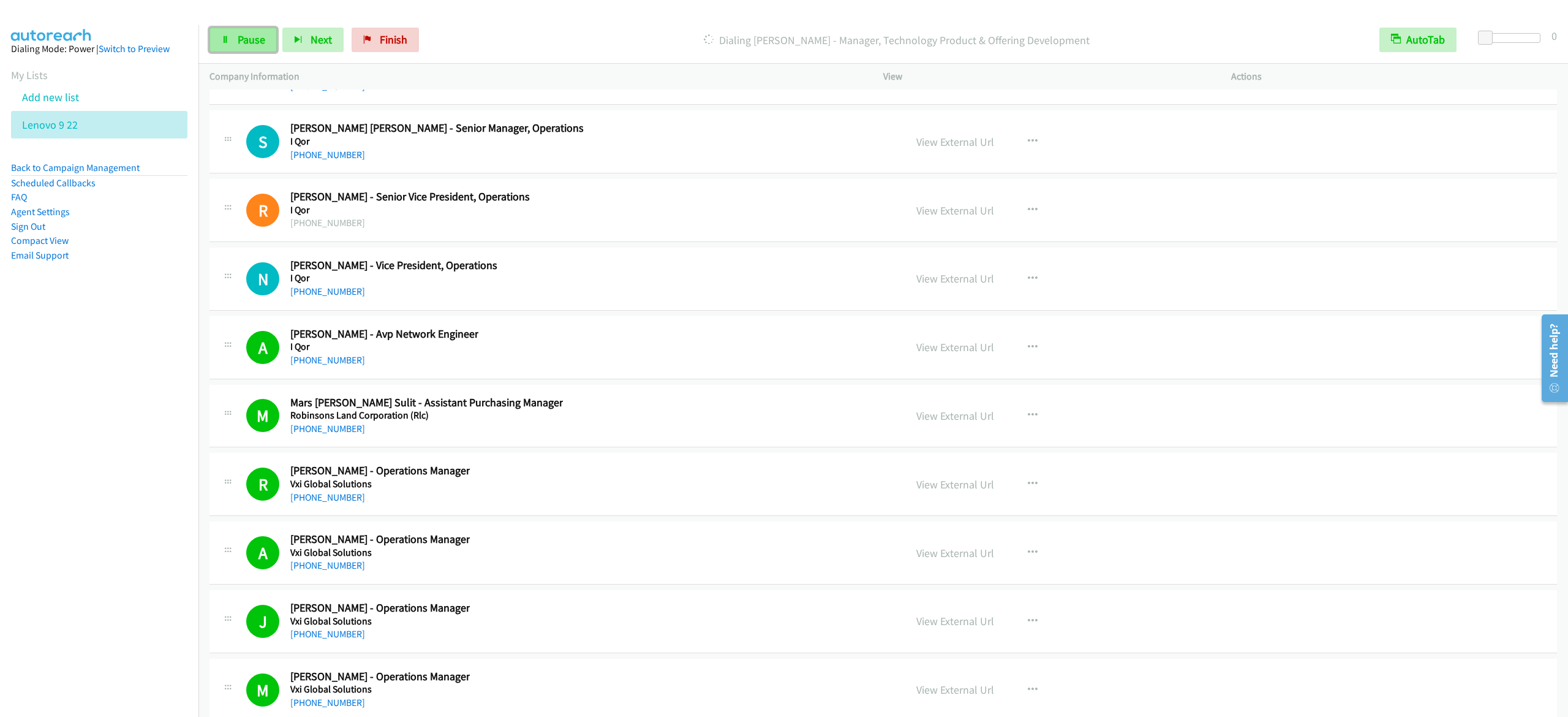
click at [234, 36] on link "Pause" at bounding box center [243, 40] width 68 height 24
click at [241, 48] on link "Start Calls" at bounding box center [253, 40] width 87 height 24
click at [226, 39] on icon at bounding box center [224, 40] width 8 height 8
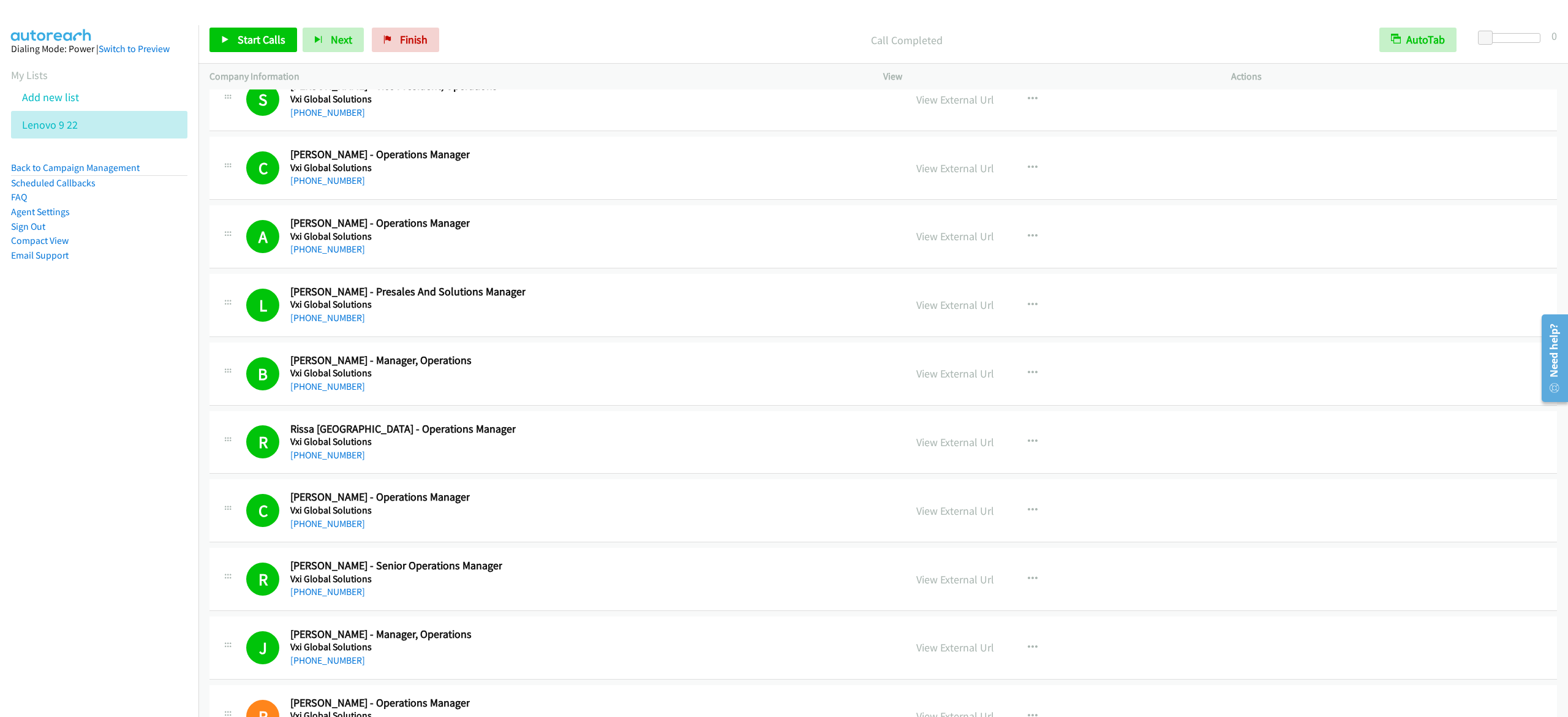
scroll to position [26164, 0]
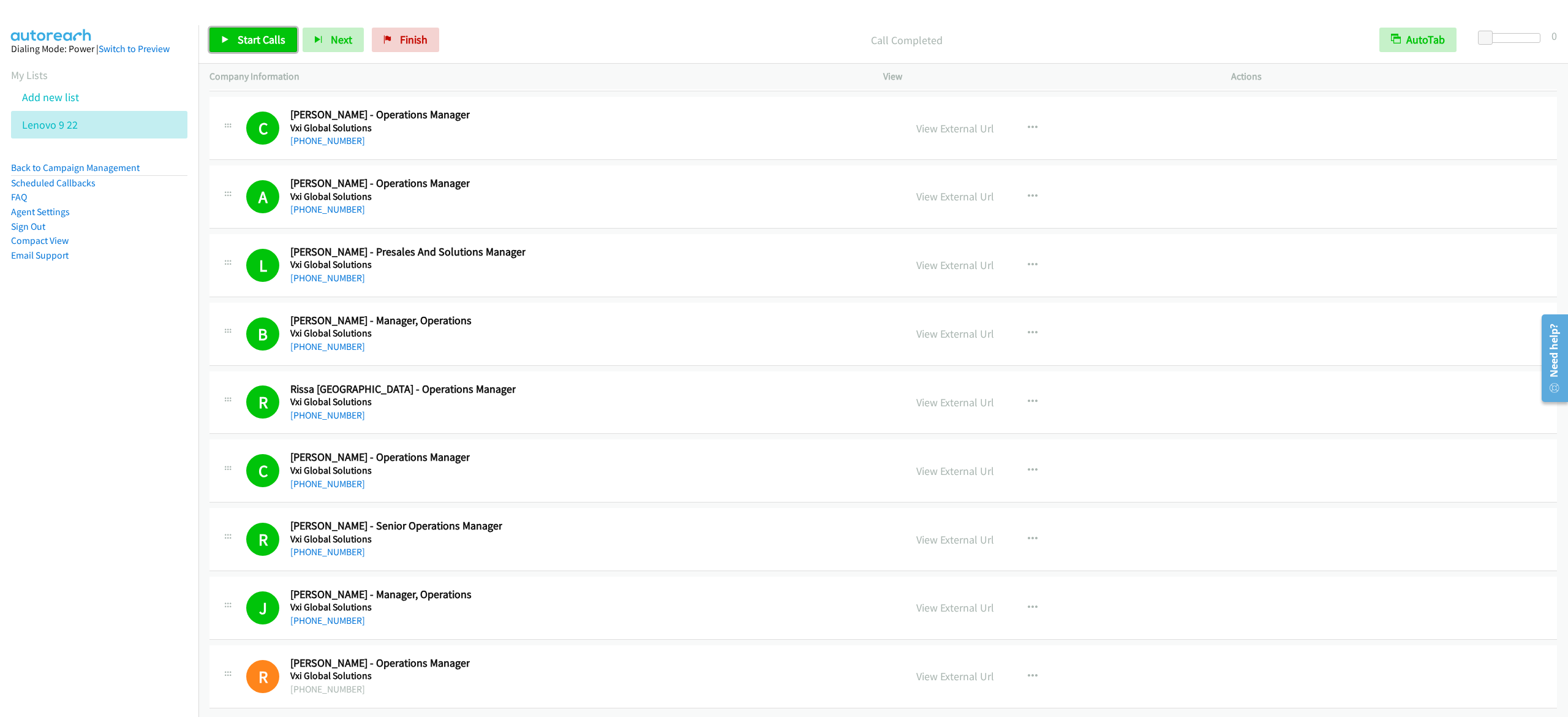
click at [275, 37] on span "Start Calls" at bounding box center [261, 39] width 48 height 14
click at [252, 48] on link "Pause" at bounding box center [243, 40] width 68 height 24
click at [274, 41] on span "Start Calls" at bounding box center [261, 39] width 48 height 14
click at [256, 34] on span "Pause" at bounding box center [251, 39] width 28 height 14
click at [270, 35] on span "Start Calls" at bounding box center [261, 39] width 48 height 14
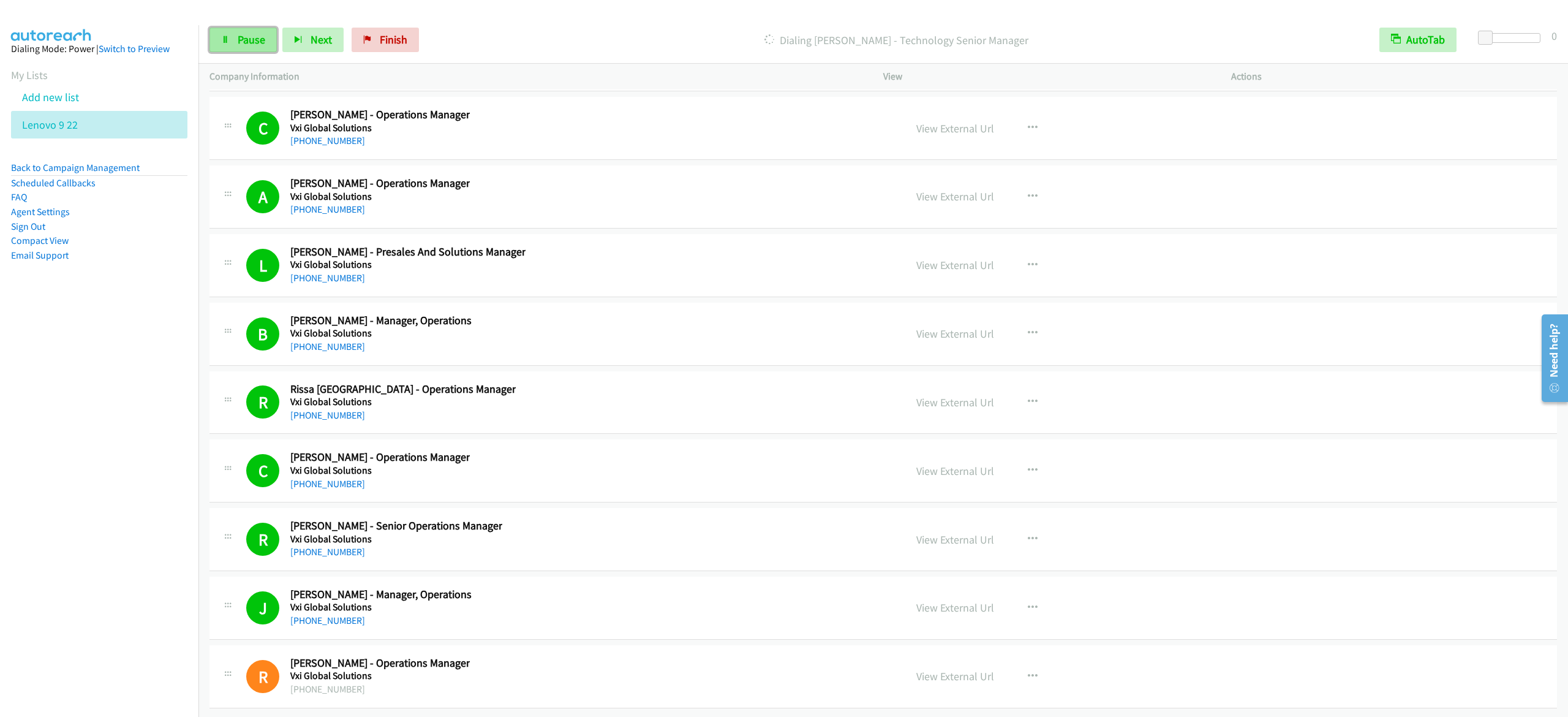
click at [226, 36] on icon at bounding box center [224, 40] width 8 height 8
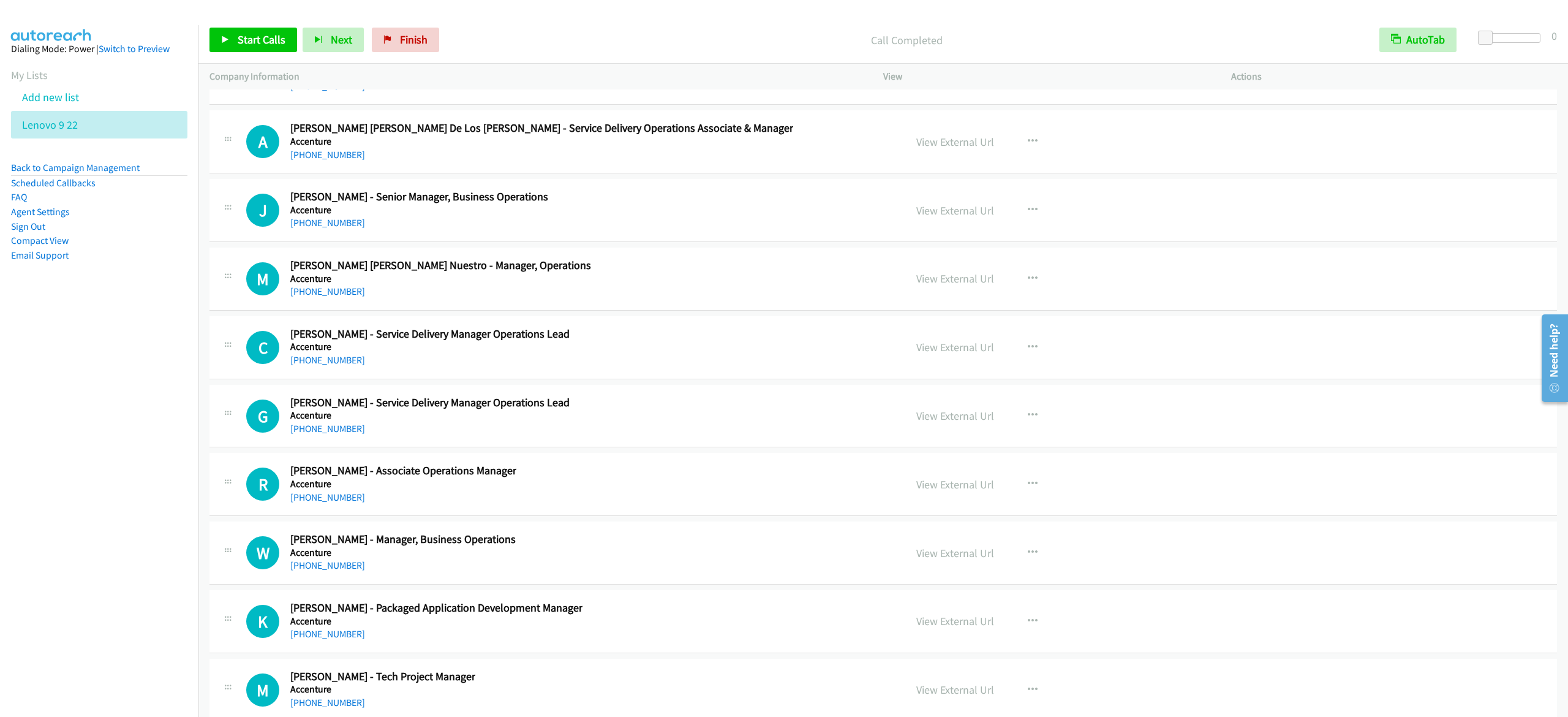
scroll to position [19180, 0]
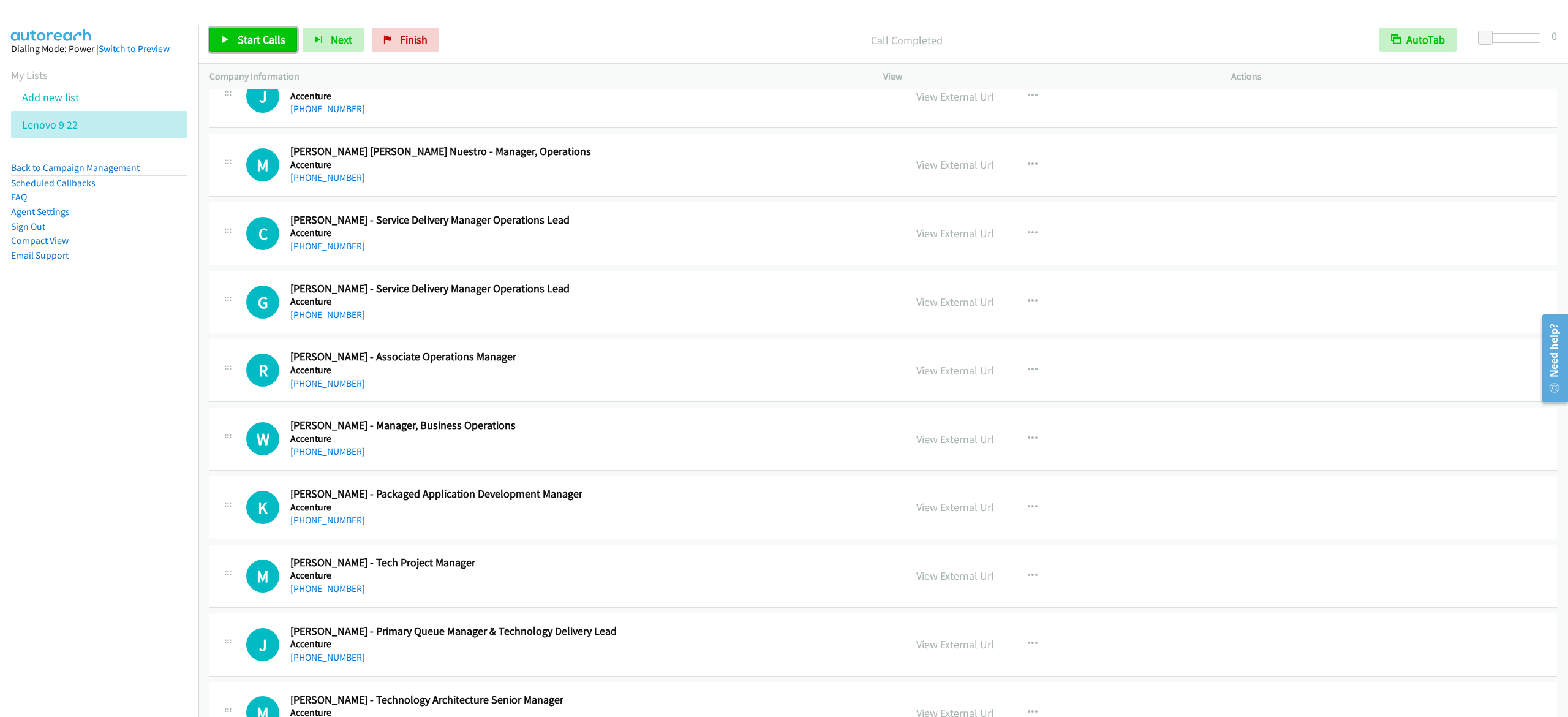
click at [284, 38] on link "Start Calls" at bounding box center [253, 40] width 87 height 24
click at [241, 44] on span "Pause" at bounding box center [251, 39] width 28 height 14
click at [241, 41] on span "Start Calls" at bounding box center [261, 39] width 48 height 14
click at [253, 38] on span "Pause" at bounding box center [251, 39] width 28 height 14
click at [265, 32] on link "Start Calls" at bounding box center [253, 40] width 87 height 24
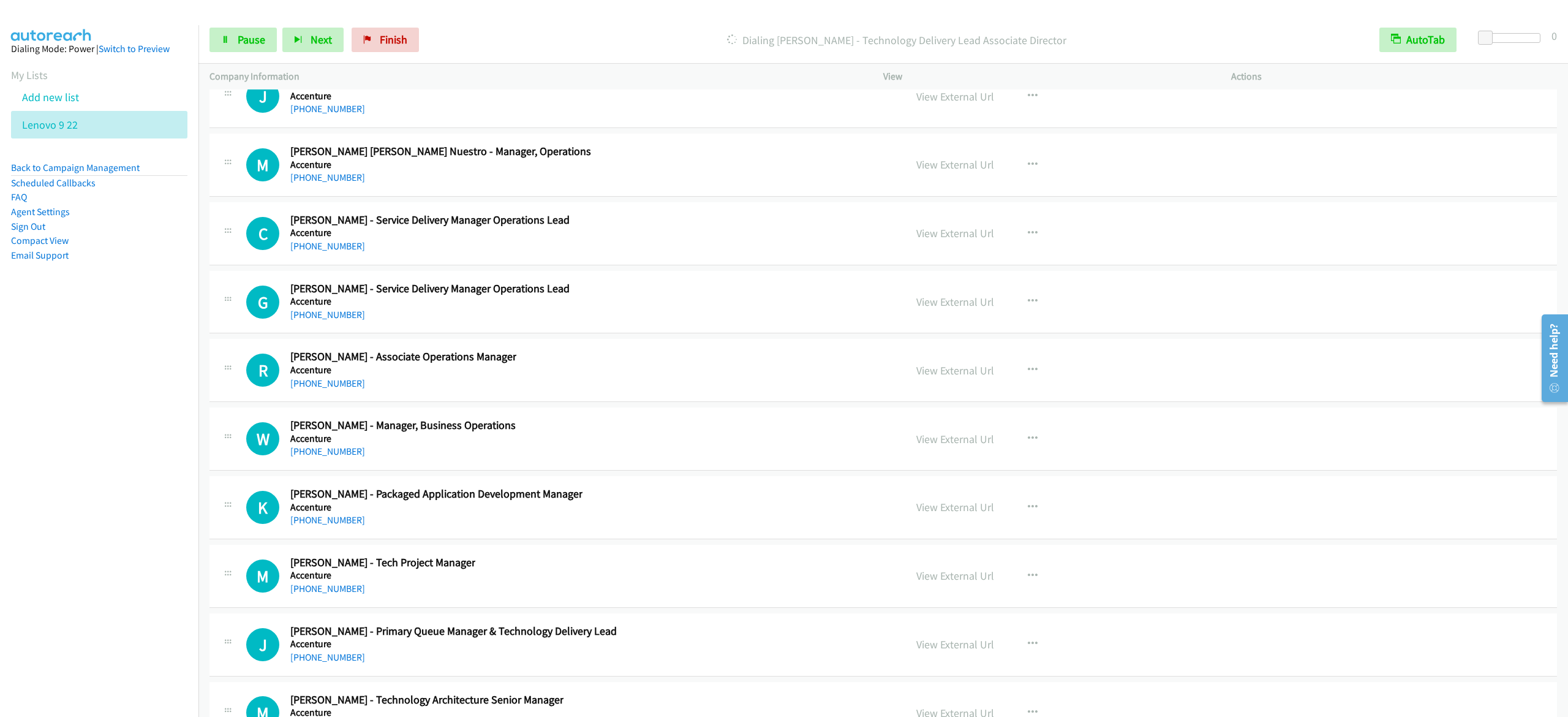
click at [241, 53] on div "Start Calls Pause Next Finish Dialing [PERSON_NAME] - Technology Delivery Lead …" at bounding box center [883, 40] width 1370 height 47
click at [246, 37] on span "Pause" at bounding box center [251, 39] width 28 height 14
click at [286, 42] on link "Start Calls" at bounding box center [253, 40] width 87 height 24
drag, startPoint x: 232, startPoint y: 45, endPoint x: 249, endPoint y: 46, distance: 17.0
click at [232, 45] on link "Pause" at bounding box center [243, 40] width 68 height 24
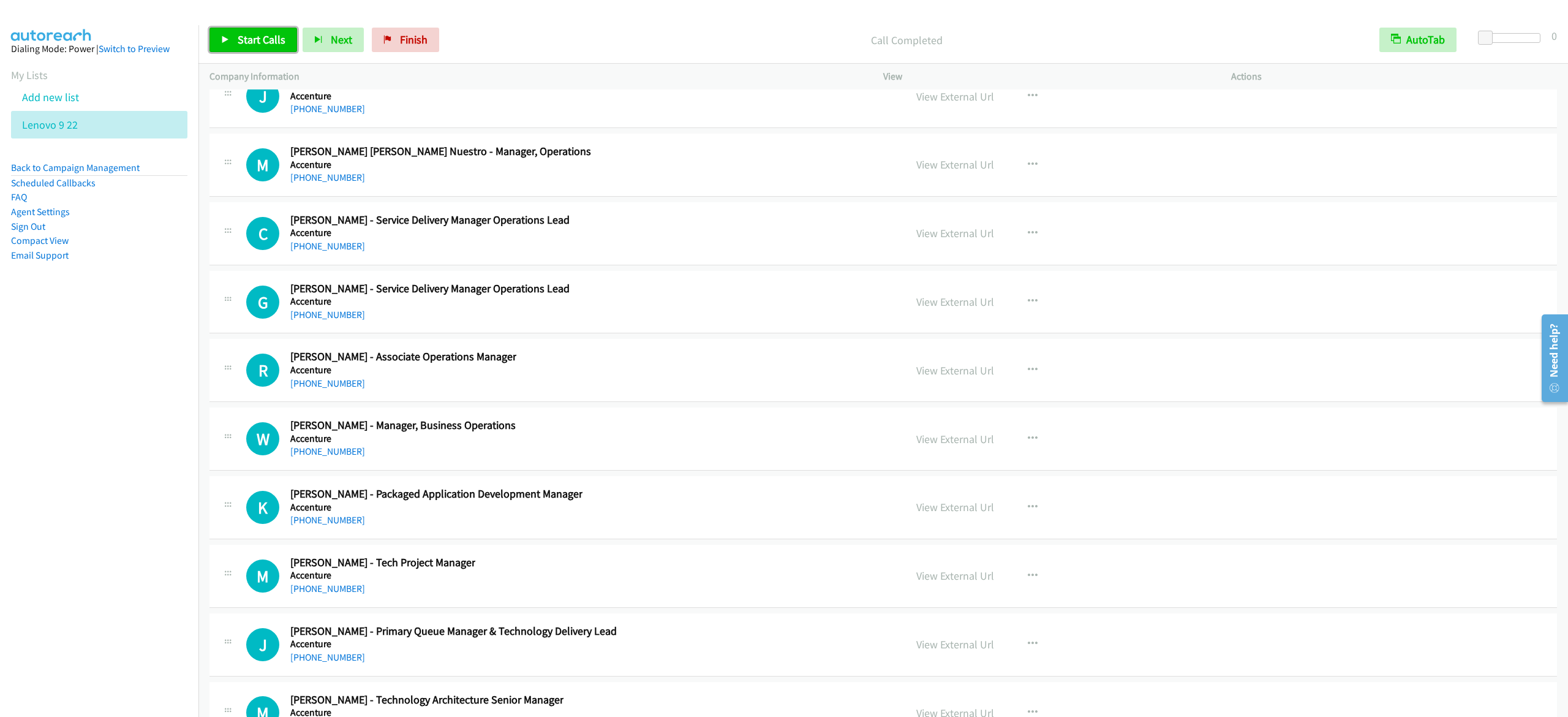
click at [268, 38] on span "Start Calls" at bounding box center [261, 39] width 48 height 14
click at [248, 39] on span "Pause" at bounding box center [251, 39] width 28 height 14
click at [252, 46] on span "Start Calls" at bounding box center [261, 39] width 48 height 14
click at [248, 48] on link "Pause" at bounding box center [243, 40] width 68 height 24
click at [261, 34] on span "Start Calls" at bounding box center [261, 39] width 48 height 14
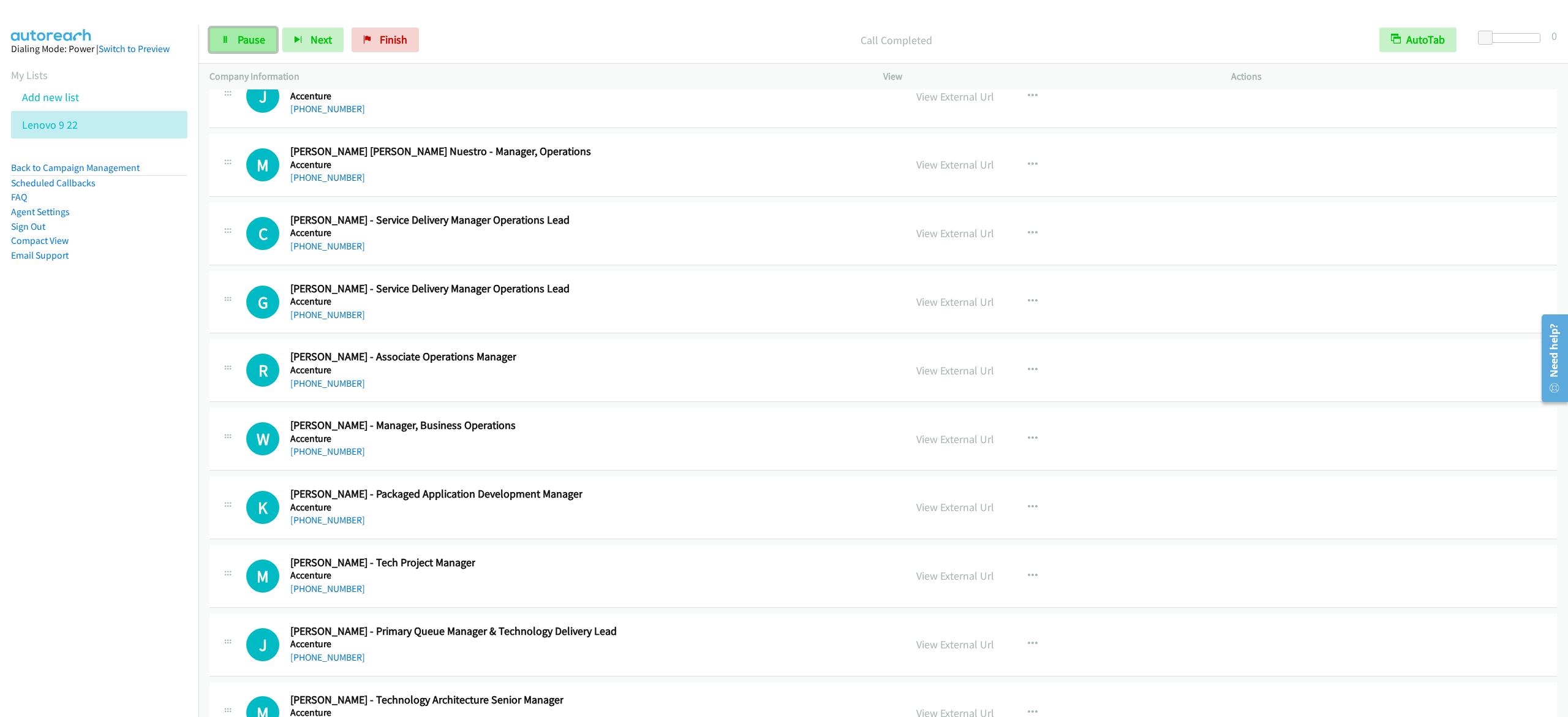
click at [260, 36] on span "Pause" at bounding box center [251, 39] width 28 height 14
click at [243, 32] on link "Start Calls" at bounding box center [253, 40] width 87 height 24
click at [233, 48] on link "Pause" at bounding box center [243, 40] width 68 height 24
click at [262, 31] on link "Start Calls" at bounding box center [253, 40] width 87 height 24
click at [255, 33] on span "Pause" at bounding box center [251, 39] width 28 height 14
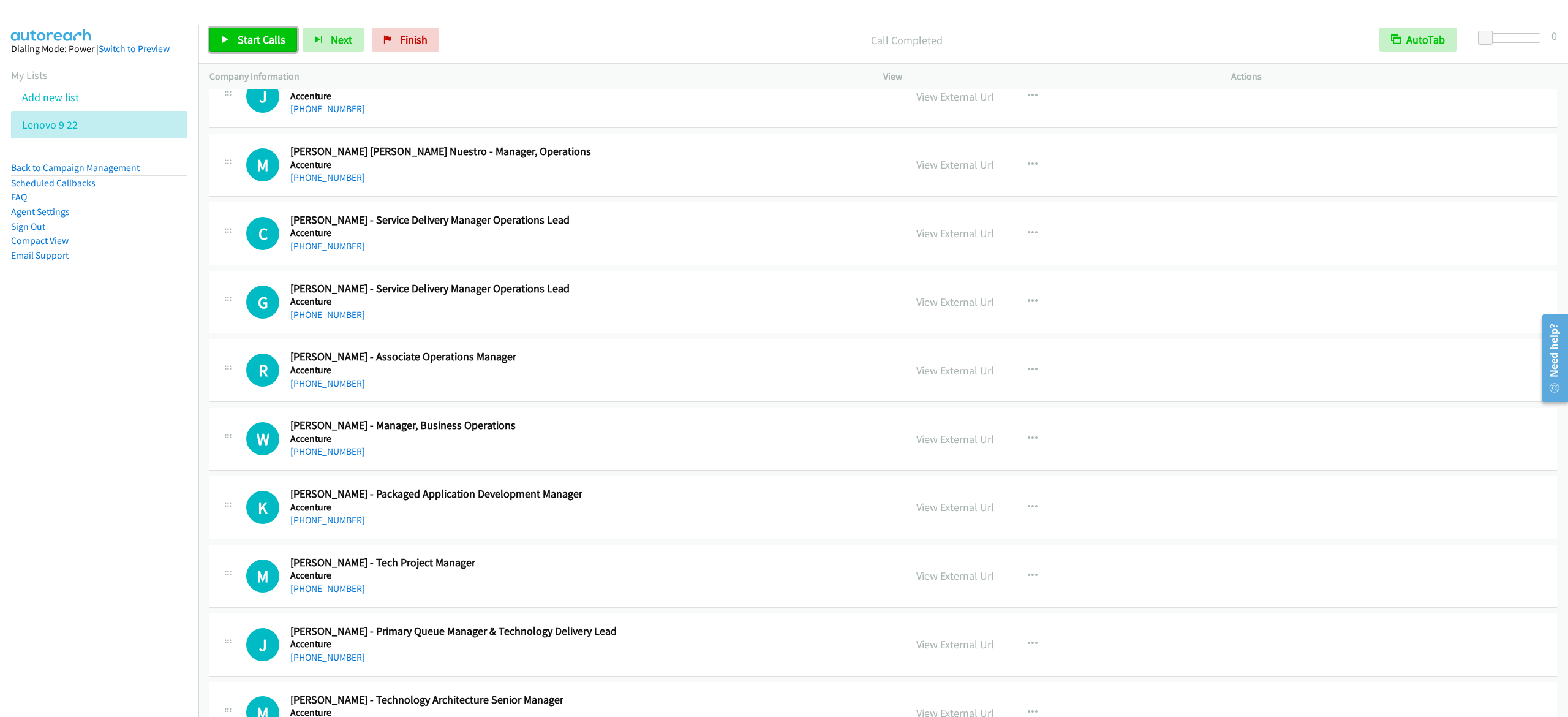
click at [253, 41] on span "Start Calls" at bounding box center [261, 39] width 48 height 14
click at [222, 42] on icon at bounding box center [224, 40] width 8 height 8
click at [243, 37] on span "Start Calls" at bounding box center [261, 39] width 48 height 14
click at [223, 32] on link "Pause" at bounding box center [243, 40] width 68 height 24
click at [272, 45] on span "Start Calls" at bounding box center [261, 39] width 48 height 14
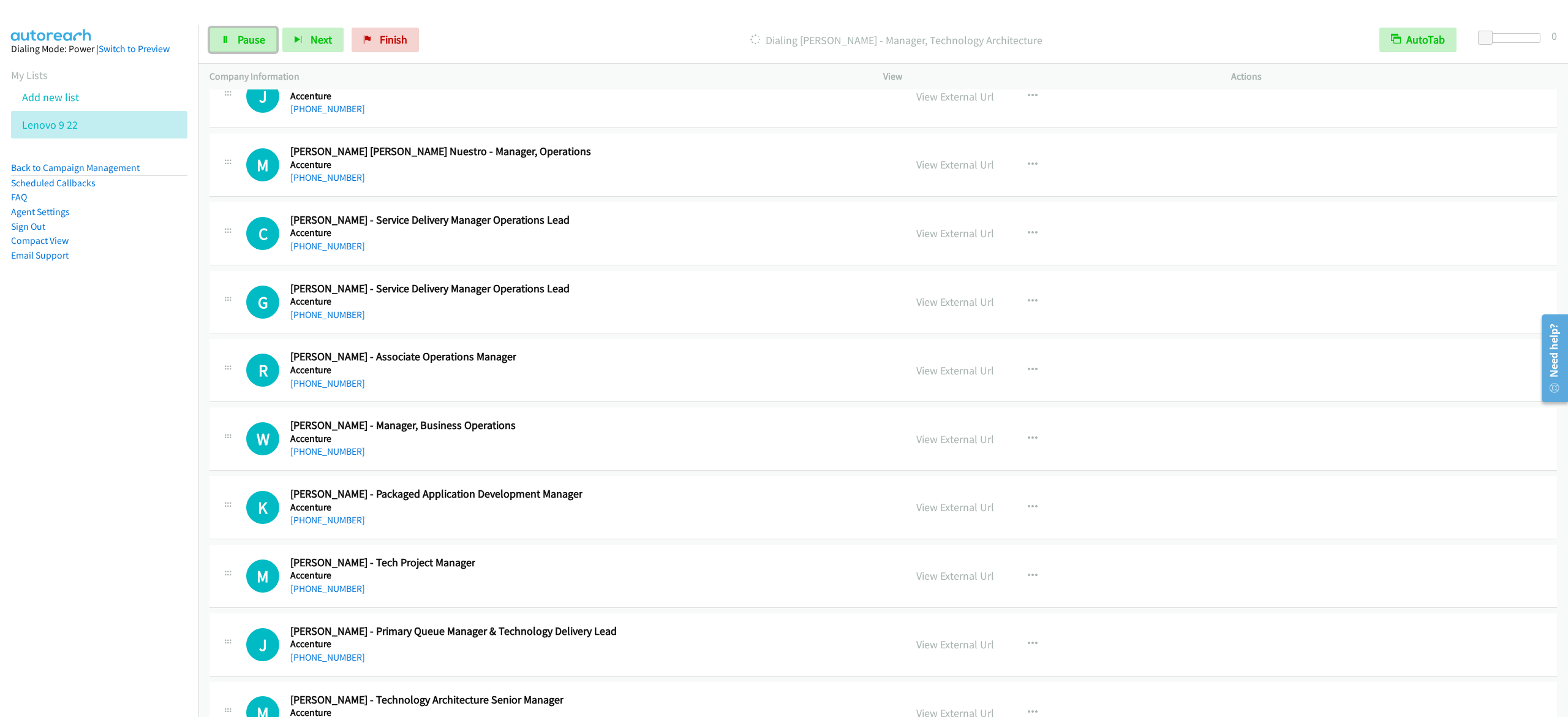
drag, startPoint x: 234, startPoint y: 41, endPoint x: 503, endPoint y: 29, distance: 269.3
click at [234, 41] on link "Pause" at bounding box center [243, 40] width 68 height 24
click at [252, 38] on span "Start Calls" at bounding box center [261, 39] width 48 height 14
click at [245, 37] on span "Pause" at bounding box center [251, 39] width 28 height 14
click at [271, 38] on span "Start Calls" at bounding box center [261, 39] width 48 height 14
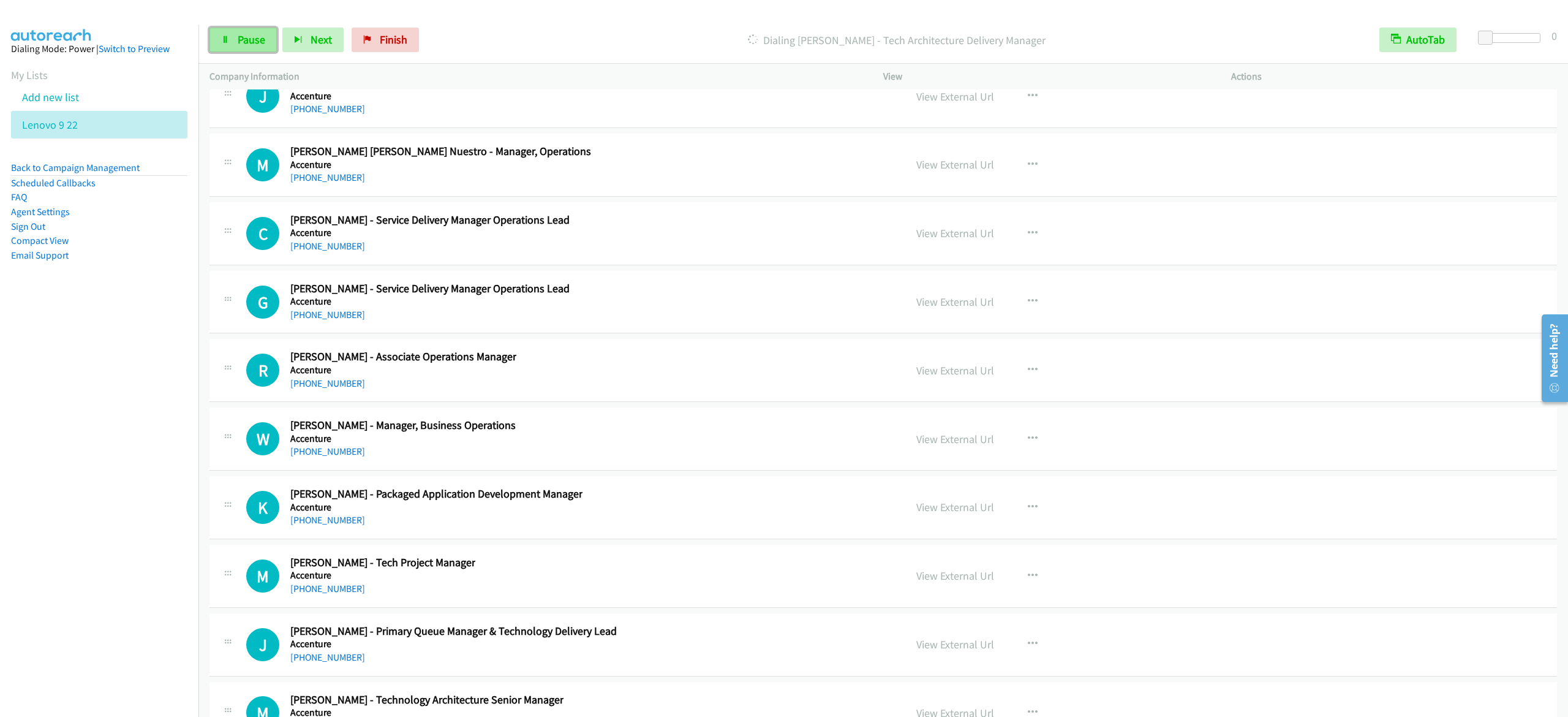
click at [250, 44] on span "Pause" at bounding box center [251, 39] width 28 height 14
click at [249, 46] on link "Start Calls" at bounding box center [253, 40] width 87 height 24
click at [237, 31] on link "Pause" at bounding box center [243, 40] width 68 height 24
click at [283, 37] on span "Start Calls" at bounding box center [261, 39] width 48 height 14
click at [219, 34] on link "Pause" at bounding box center [243, 40] width 68 height 24
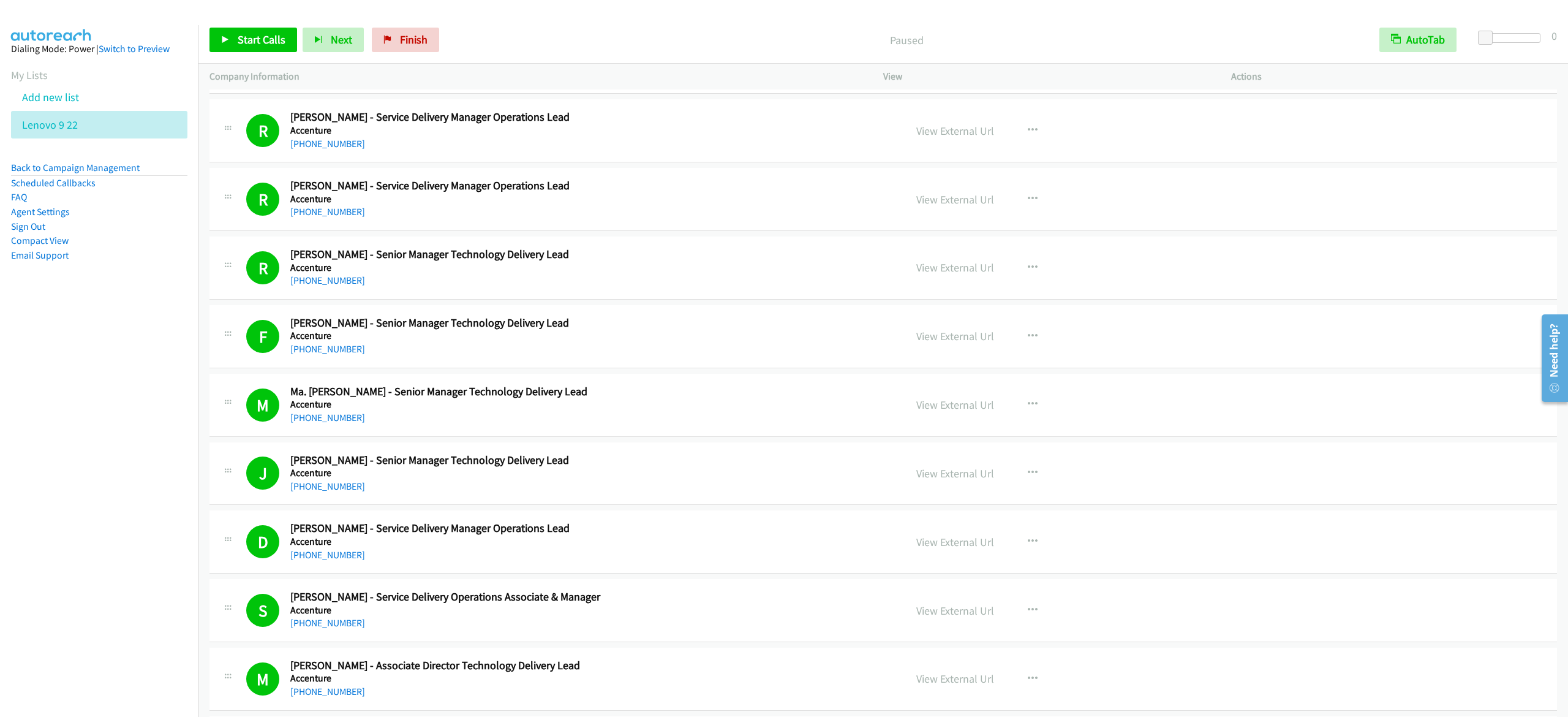
scroll to position [18583, 0]
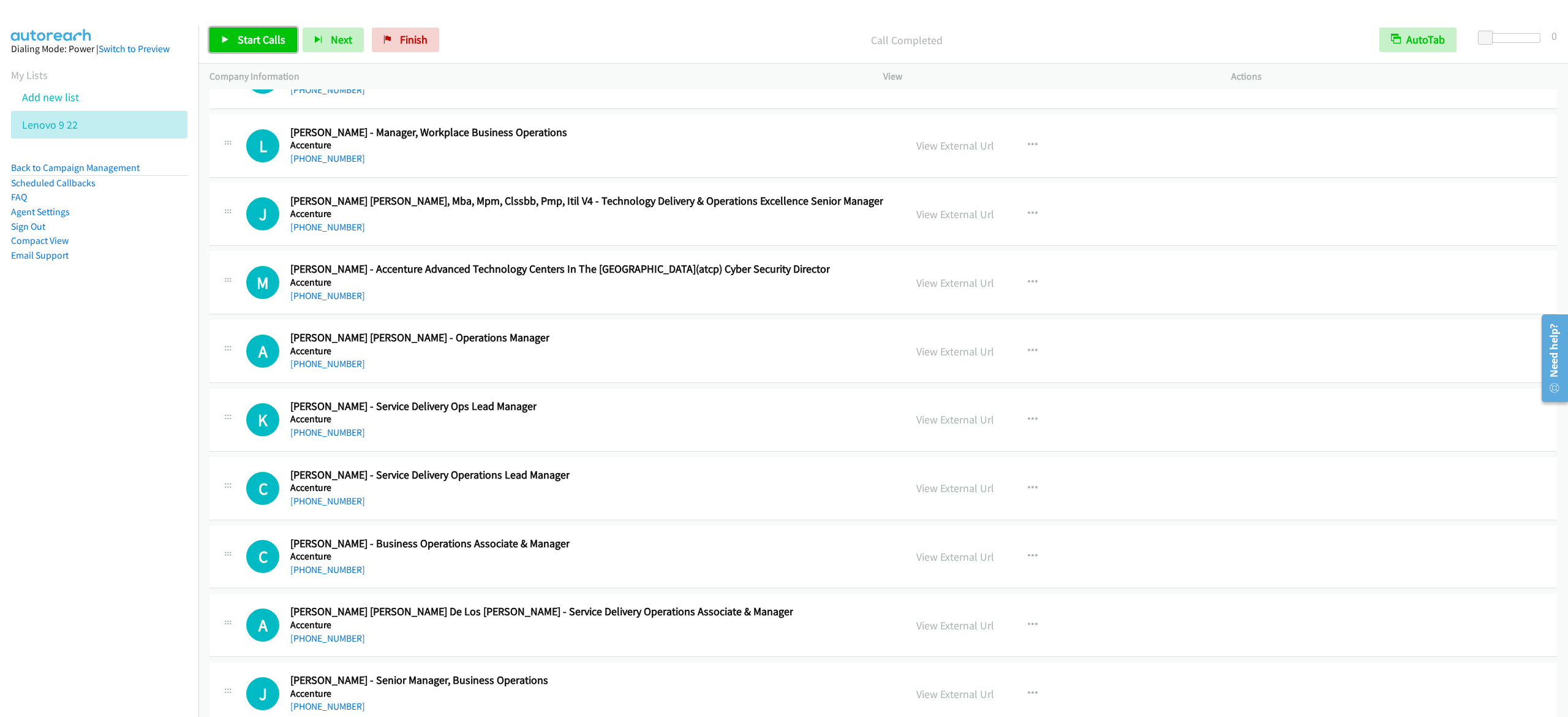
click at [248, 46] on span "Start Calls" at bounding box center [261, 39] width 48 height 14
click at [261, 50] on link "Pause" at bounding box center [243, 40] width 68 height 24
click at [271, 29] on link "Start Calls" at bounding box center [253, 40] width 87 height 24
click at [221, 51] on link "Pause" at bounding box center [243, 40] width 68 height 24
click at [246, 45] on span "Start Calls" at bounding box center [261, 39] width 48 height 14
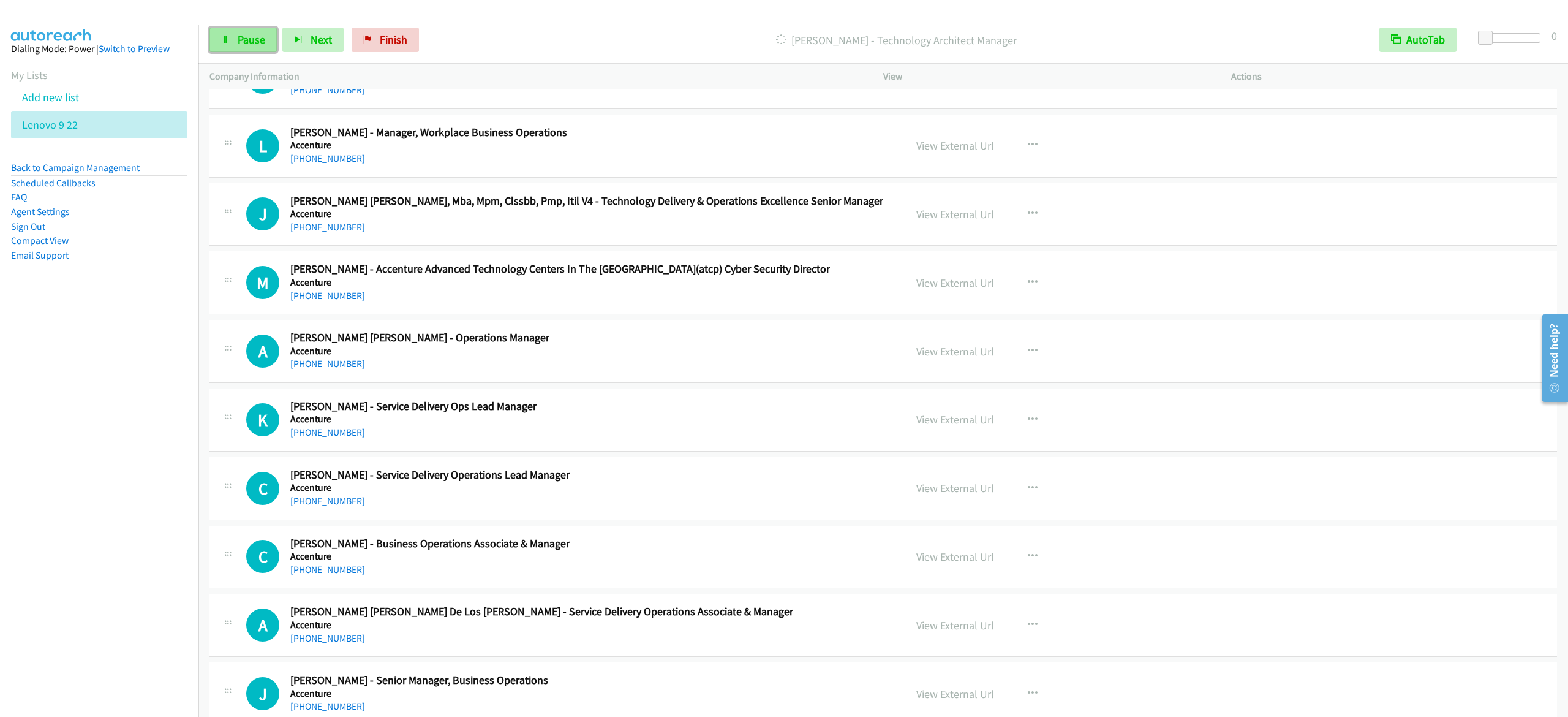
click at [239, 48] on link "Pause" at bounding box center [243, 40] width 68 height 24
click at [70, 458] on nav "Dialing Mode: Power | Switch to Preview My Lists Add new list Lenovo 9 22 Back …" at bounding box center [99, 383] width 199 height 717
